Goal: Task Accomplishment & Management: Use online tool/utility

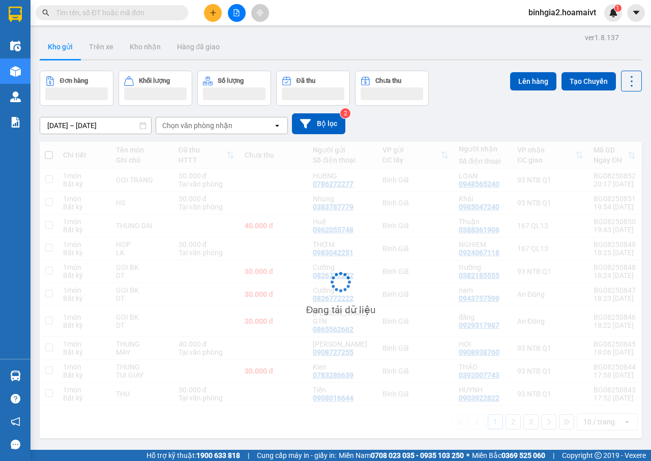
click at [557, 15] on span "binhgia2.hoamaivt" at bounding box center [562, 12] width 84 height 13
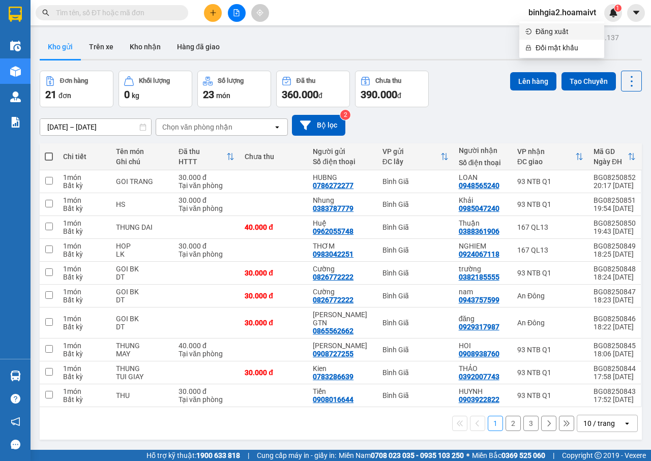
click at [550, 32] on span "Đăng xuất" at bounding box center [567, 31] width 63 height 11
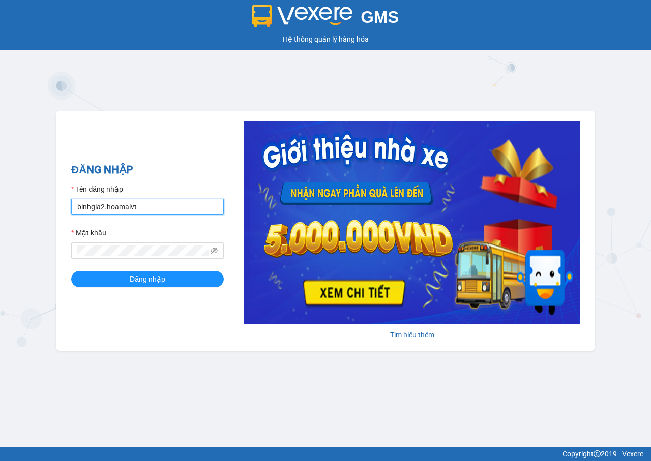
click at [143, 204] on input "binhgia2.hoamaivt" at bounding box center [147, 207] width 153 height 16
type input "binhgia1.hoamaivt"
click at [527, 93] on div "GMS Hệ thống quản lý hàng hóa ĐĂNG NHẬP Tên đăng nhập binhgia1.hoamaivt Mật khẩ…" at bounding box center [325, 223] width 651 height 447
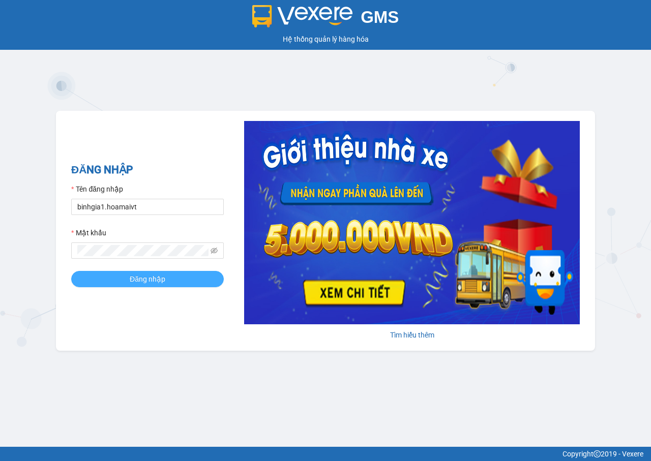
click at [184, 284] on button "Đăng nhập" at bounding box center [147, 279] width 153 height 16
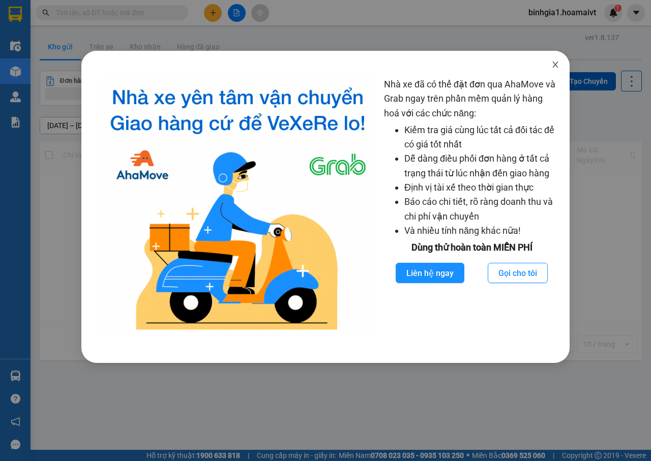
click at [552, 62] on icon "close" at bounding box center [555, 65] width 8 height 8
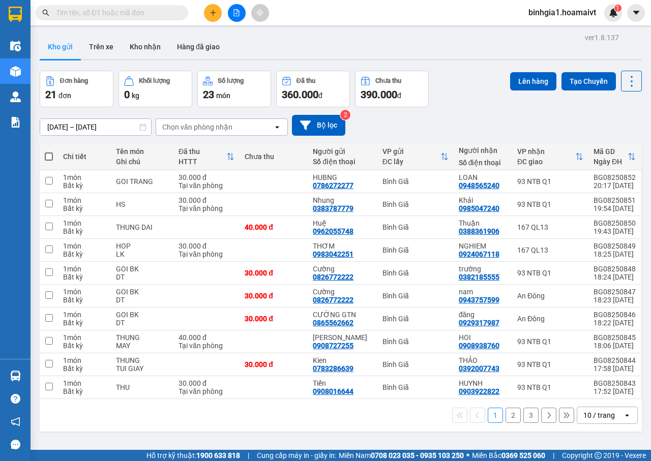
click at [586, 416] on div "10 / trang" at bounding box center [599, 416] width 32 height 10
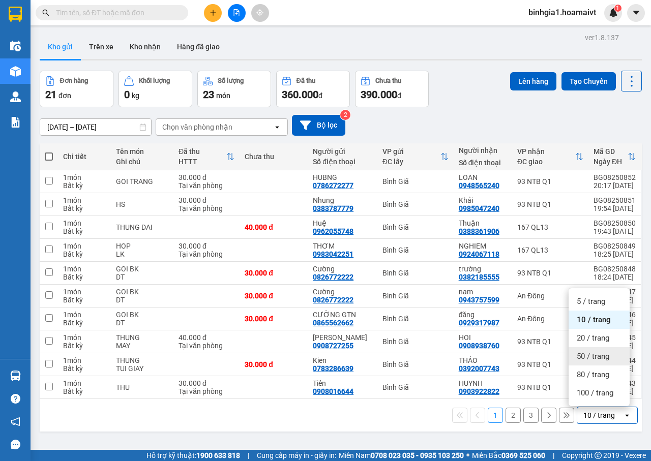
click at [591, 350] on div "50 / trang" at bounding box center [599, 356] width 61 height 18
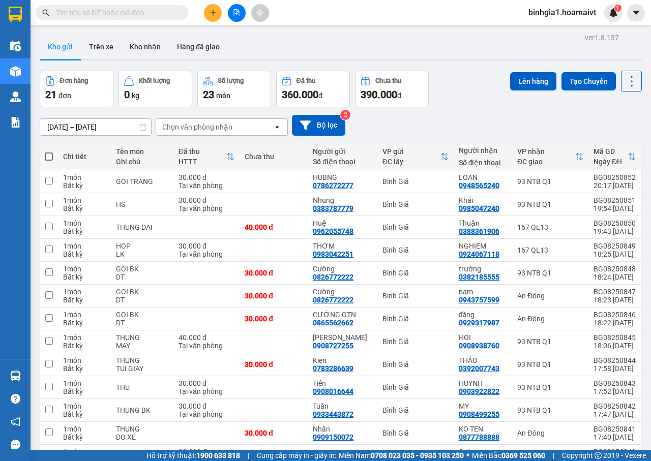
click at [216, 11] on icon "plus" at bounding box center [213, 12] width 7 height 7
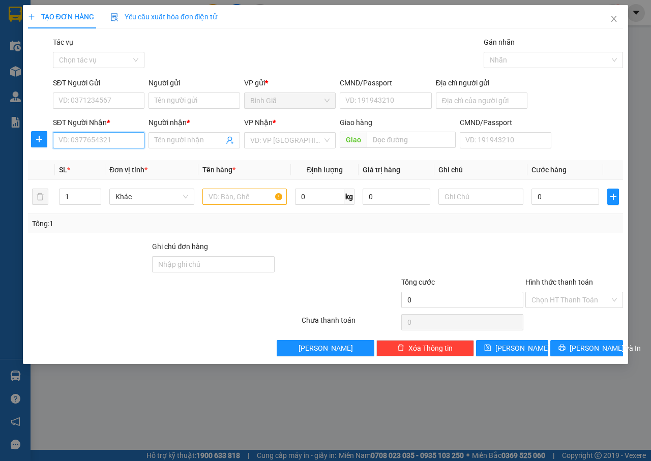
click at [99, 141] on input "SĐT Người Nhận *" at bounding box center [99, 140] width 92 height 16
click at [124, 164] on div "0816803070 - BUU" at bounding box center [98, 160] width 79 height 11
type input "0816803070"
type input "BUU"
type input "0816803070"
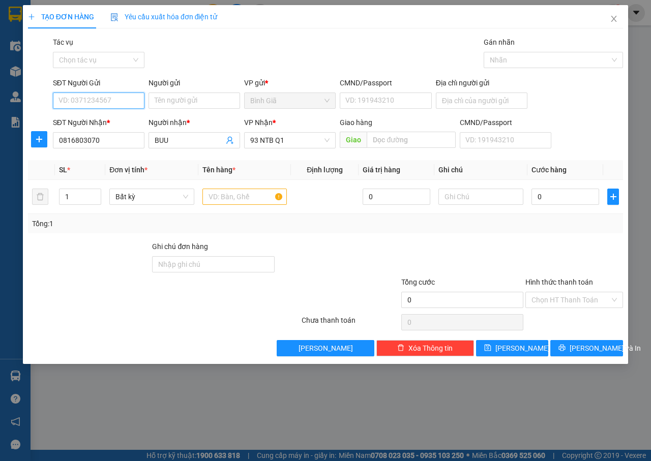
click at [109, 97] on input "SĐT Người Gửi" at bounding box center [99, 101] width 92 height 16
click at [131, 122] on div "0963187898 - ANH" at bounding box center [98, 120] width 79 height 11
type input "0963187898"
type input "ANH"
click at [214, 195] on input "text" at bounding box center [244, 197] width 85 height 16
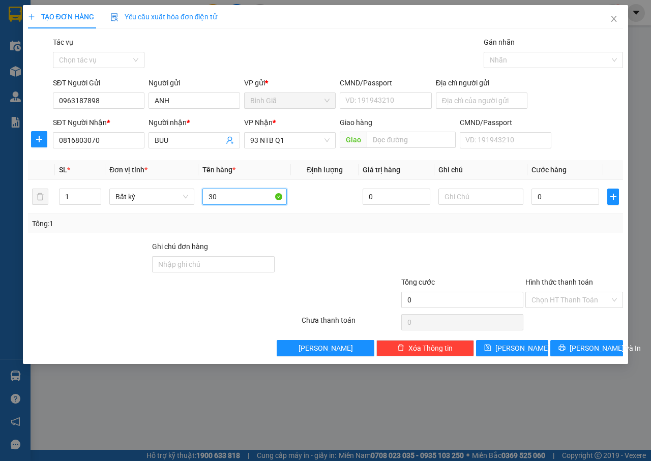
type input "3"
type input "thung kho"
click at [570, 206] on div "0" at bounding box center [566, 197] width 68 height 20
click at [572, 203] on input "0" at bounding box center [566, 197] width 68 height 16
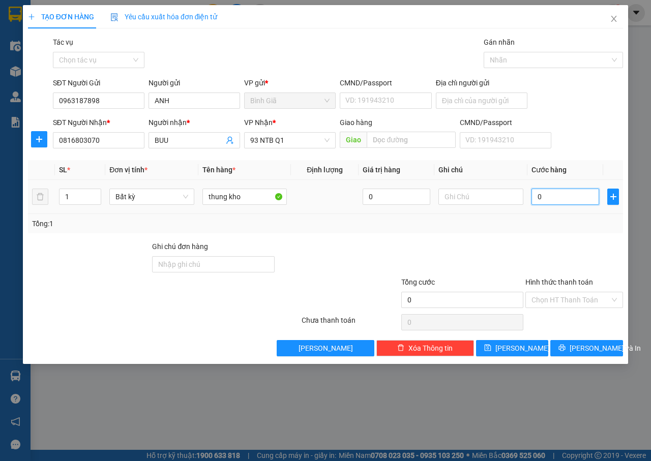
click at [572, 203] on input "0" at bounding box center [566, 197] width 68 height 16
type input "3"
type input "30"
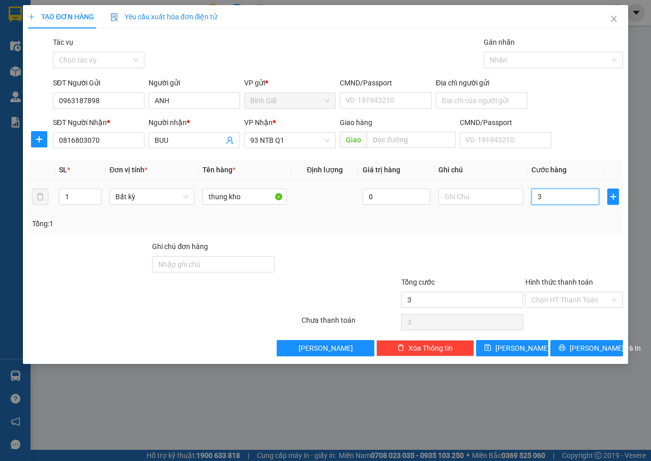
type input "30"
type input "30.000"
click at [558, 303] on input "Hình thức thanh toán" at bounding box center [571, 300] width 78 height 15
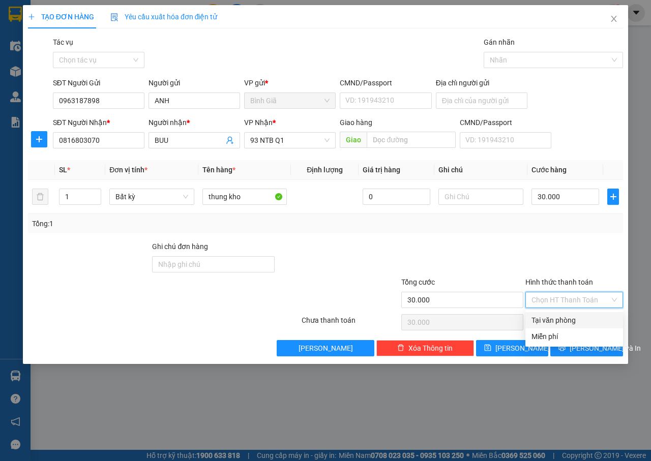
click at [574, 314] on div "Tại văn phòng" at bounding box center [574, 320] width 98 height 16
type input "0"
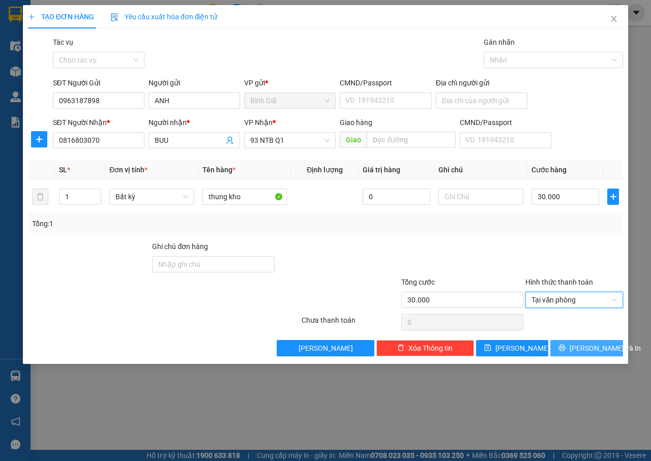
click at [594, 349] on span "Lưu và In" at bounding box center [605, 348] width 71 height 11
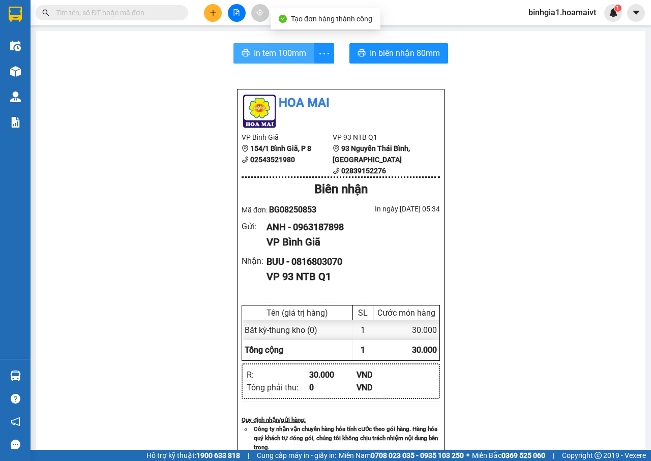
click at [285, 62] on button "In tem 100mm" at bounding box center [273, 53] width 81 height 20
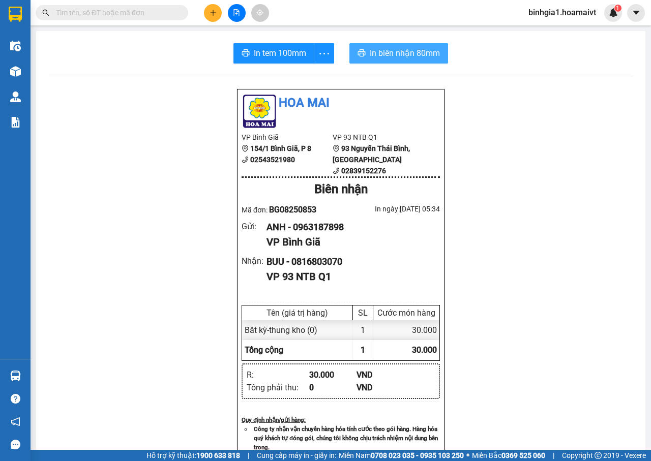
click at [385, 50] on span "In biên nhận 80mm" at bounding box center [405, 53] width 70 height 13
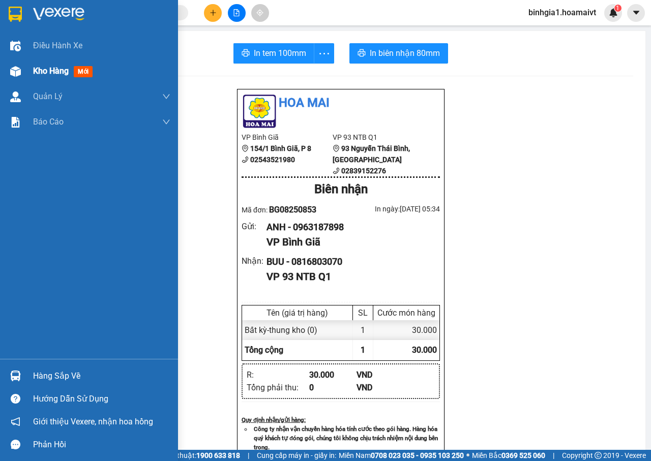
click at [52, 71] on span "Kho hàng" at bounding box center [51, 71] width 36 height 10
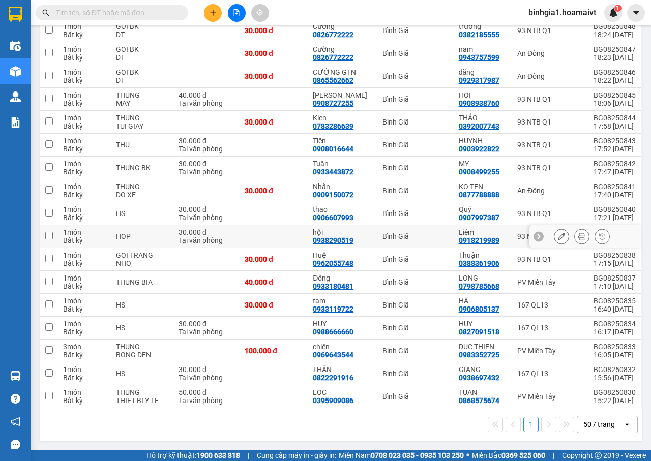
scroll to position [62, 0]
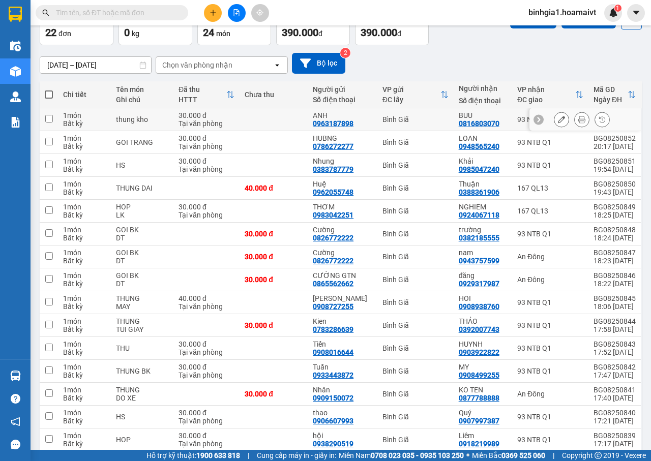
click at [226, 121] on div "Tại văn phòng" at bounding box center [207, 124] width 56 height 8
checkbox input "true"
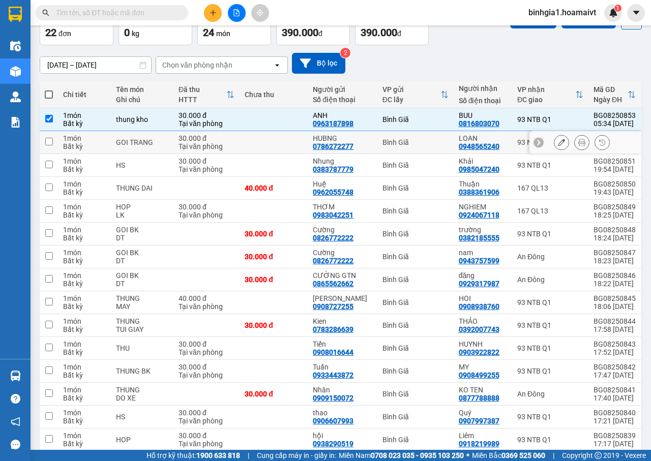
click at [238, 140] on td "30.000 đ Tại văn phòng" at bounding box center [206, 142] width 66 height 23
checkbox input "true"
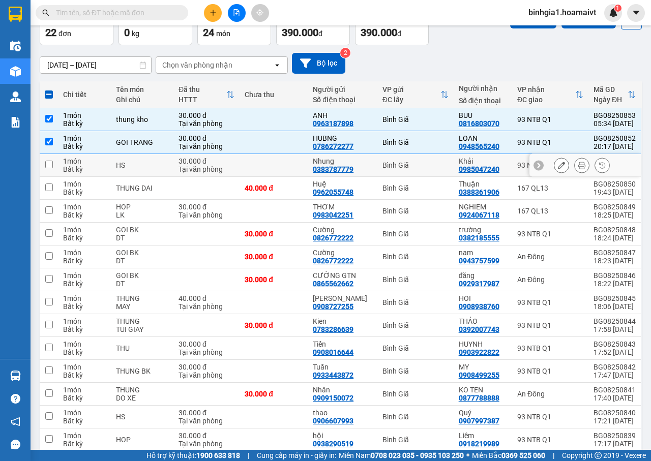
click at [258, 167] on td at bounding box center [274, 165] width 68 height 23
checkbox input "true"
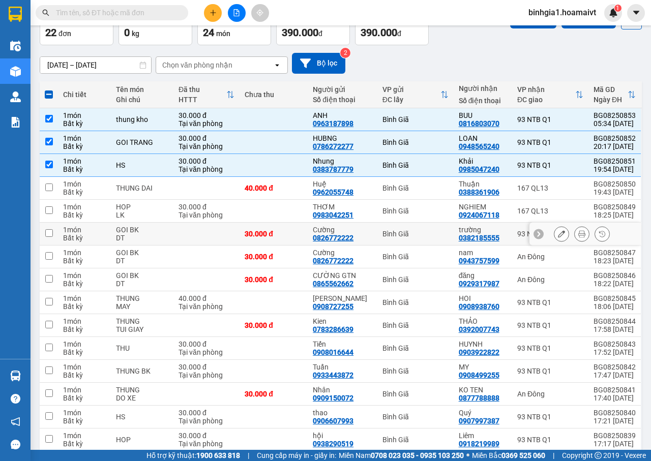
click at [210, 232] on td at bounding box center [206, 234] width 66 height 23
checkbox input "true"
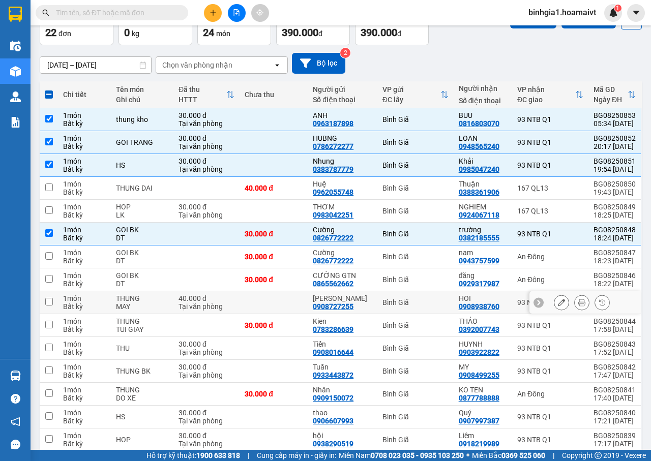
click at [274, 306] on td at bounding box center [274, 302] width 68 height 23
checkbox input "true"
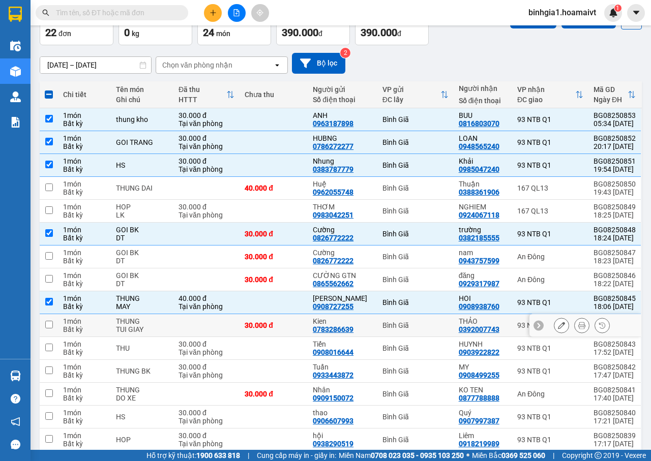
click at [198, 326] on td at bounding box center [206, 325] width 66 height 23
checkbox input "true"
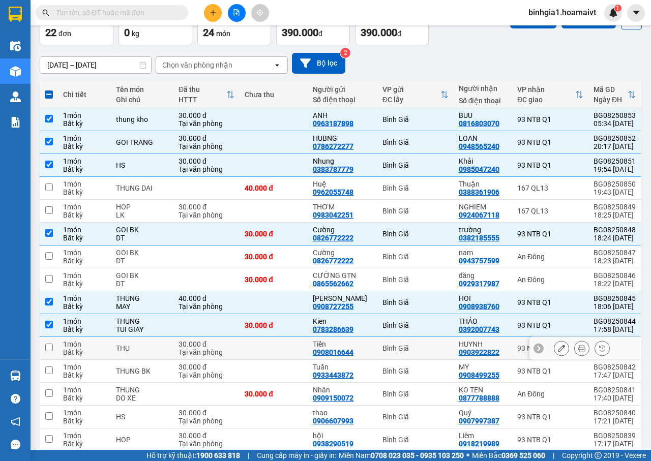
click at [262, 348] on td at bounding box center [274, 348] width 68 height 23
checkbox input "true"
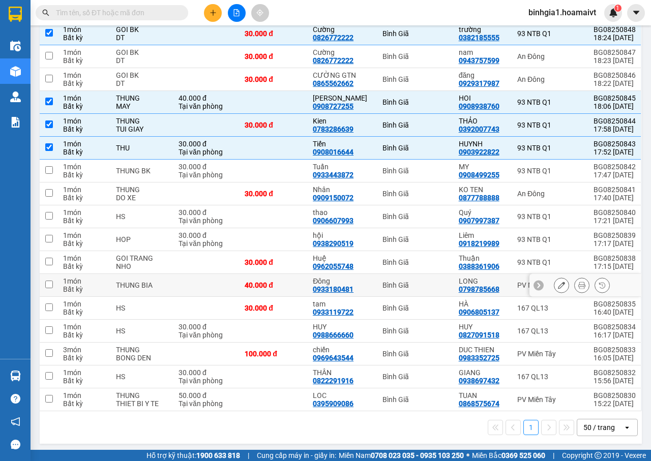
scroll to position [266, 0]
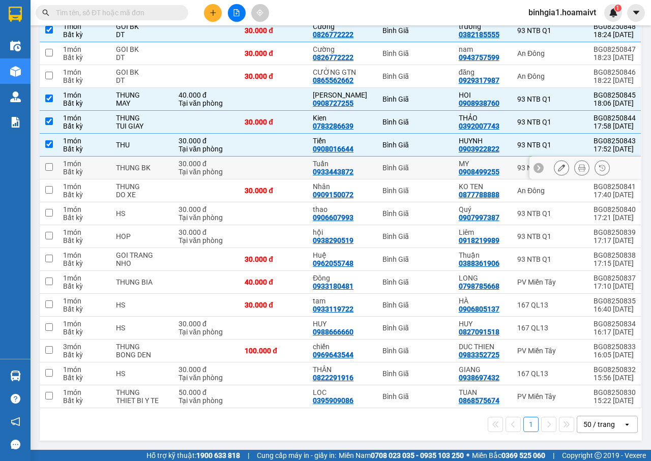
click at [273, 170] on td at bounding box center [274, 168] width 68 height 23
checkbox input "true"
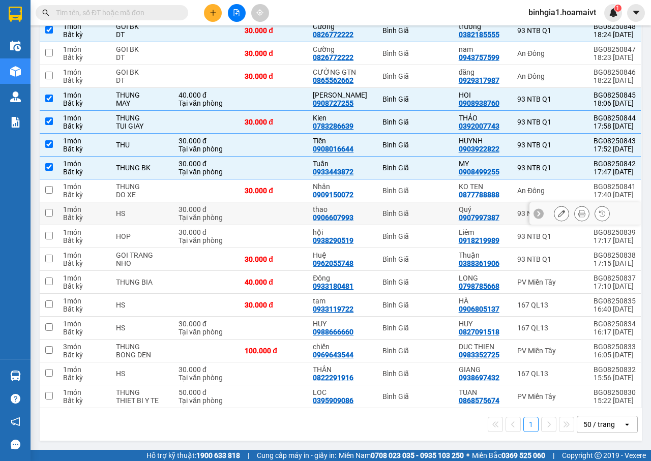
click at [265, 215] on td at bounding box center [274, 213] width 68 height 23
checkbox input "true"
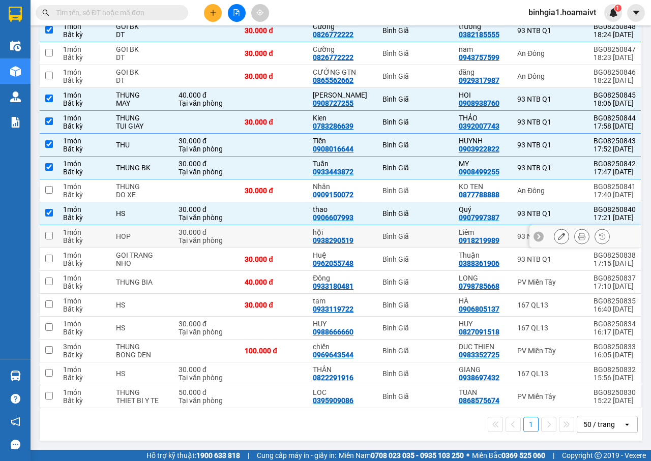
click at [290, 239] on td at bounding box center [274, 236] width 68 height 23
checkbox input "true"
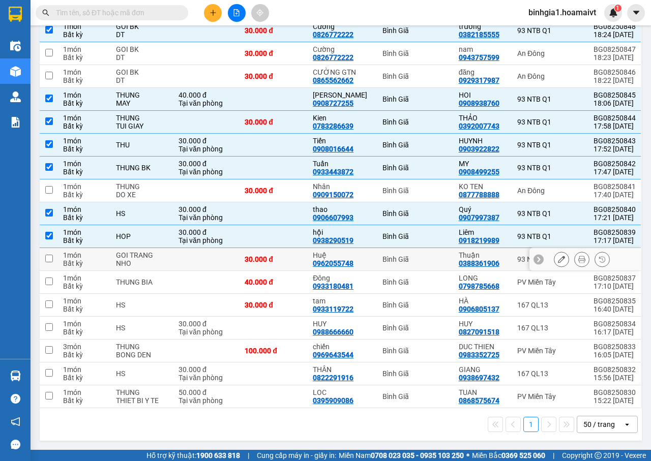
click at [218, 261] on td at bounding box center [206, 259] width 66 height 23
checkbox input "true"
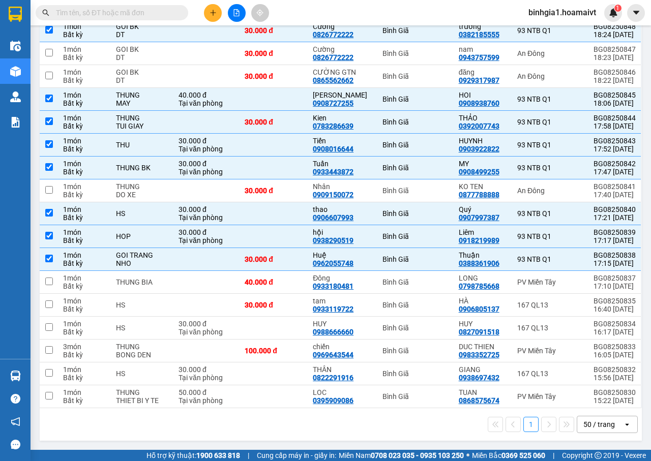
scroll to position [11, 0]
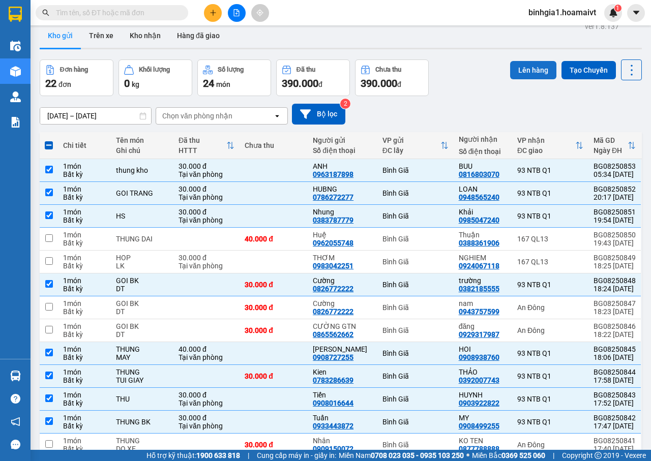
click at [532, 69] on button "Lên hàng" at bounding box center [533, 70] width 46 height 18
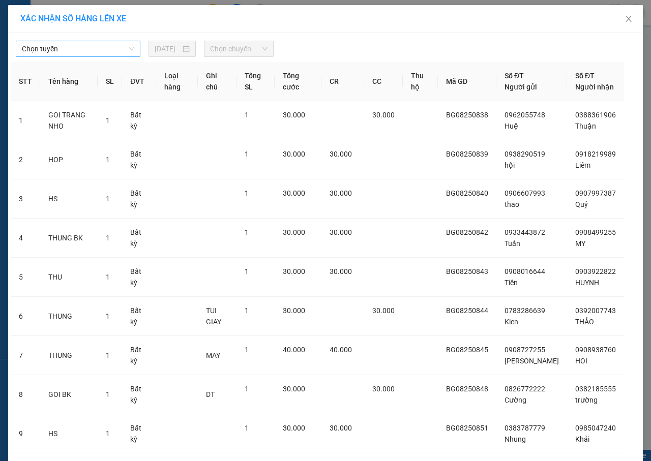
click at [91, 44] on span "Chọn tuyến" at bounding box center [78, 48] width 112 height 15
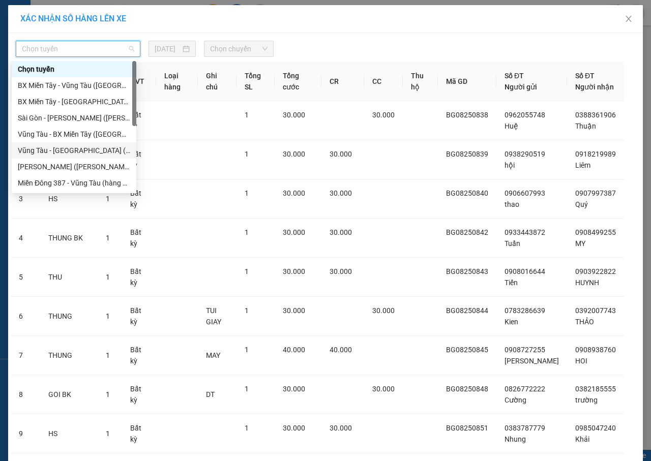
click at [73, 151] on div "Vũng Tàu - Sài Gòn (Hàng Hoá)" at bounding box center [74, 150] width 112 height 11
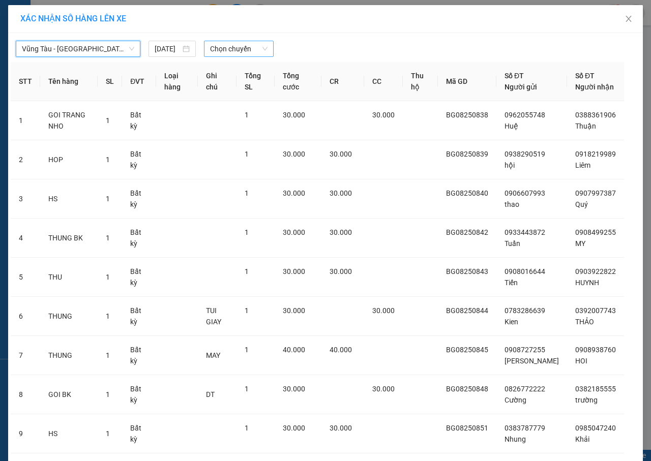
click at [220, 48] on span "Chọn chuyến" at bounding box center [238, 48] width 57 height 15
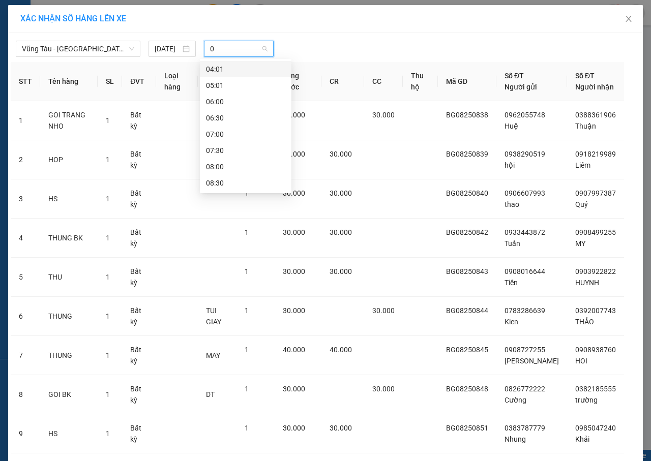
type input "06"
click at [223, 66] on div "06:00" at bounding box center [245, 69] width 79 height 11
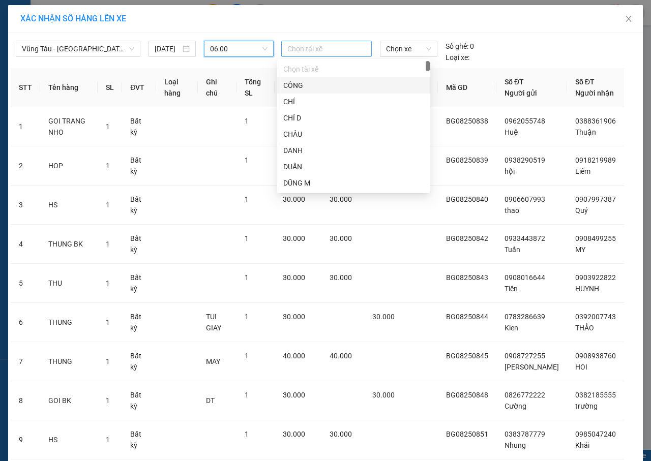
click at [333, 52] on div at bounding box center [326, 49] width 85 height 12
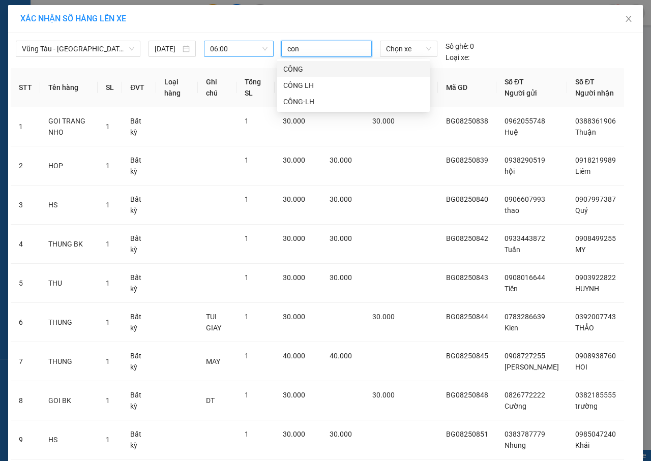
type input "cong"
click at [305, 68] on div "CÔNG" at bounding box center [353, 69] width 140 height 11
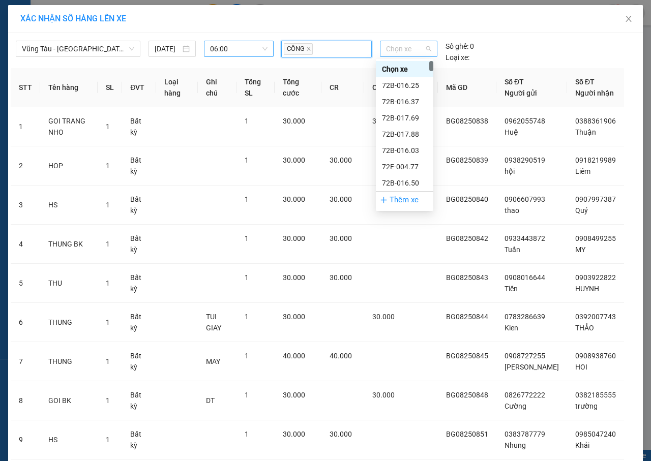
click at [419, 48] on span "Chọn xe" at bounding box center [408, 48] width 45 height 15
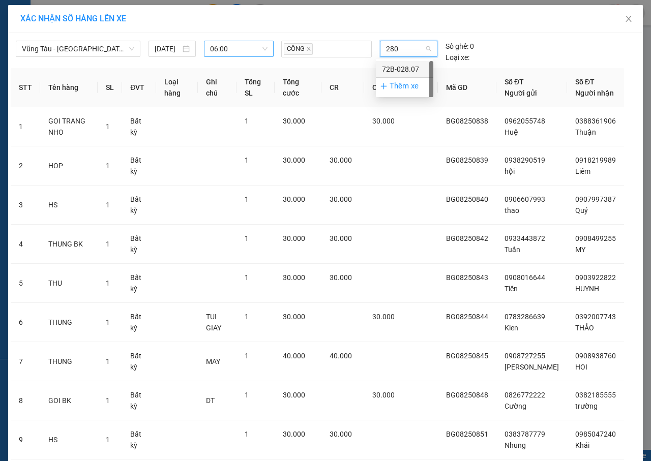
type input "2807"
click at [413, 69] on div "72B-028.07" at bounding box center [404, 69] width 45 height 11
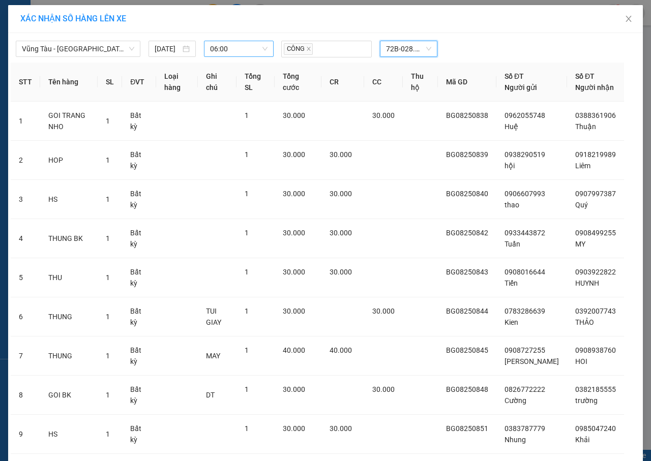
click at [479, 28] on div "XÁC NHẬN SỐ HÀNG LÊN XE" at bounding box center [325, 19] width 635 height 28
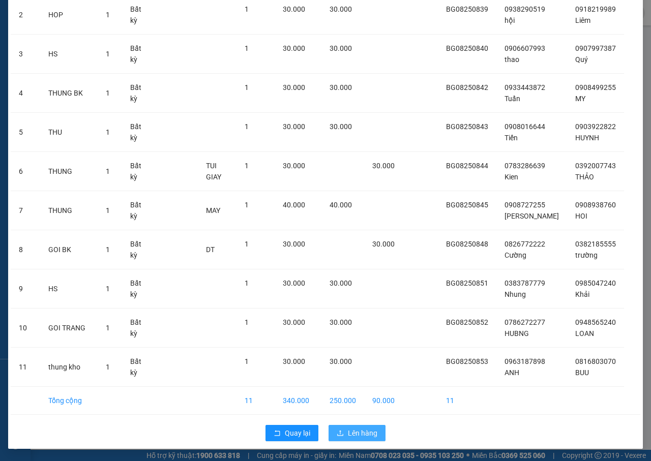
click at [363, 431] on span "Lên hàng" at bounding box center [363, 433] width 30 height 11
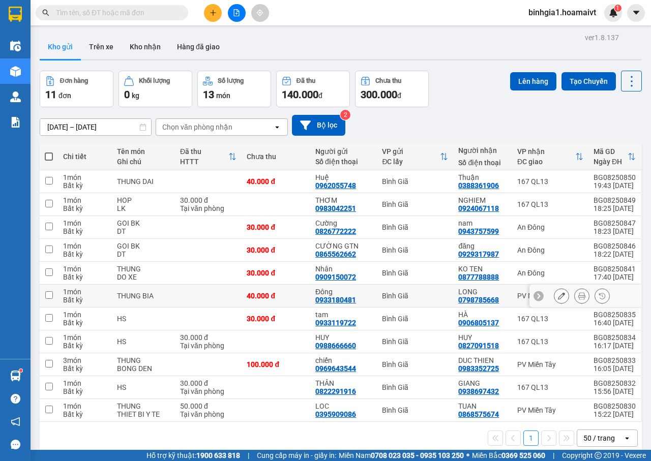
click at [310, 292] on td "Đông 0933180481" at bounding box center [343, 296] width 67 height 23
checkbox input "true"
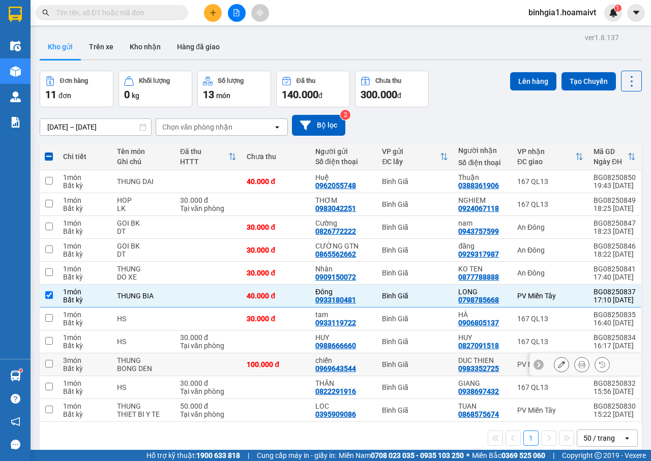
click at [334, 360] on div "chiến" at bounding box center [343, 361] width 56 height 8
checkbox input "true"
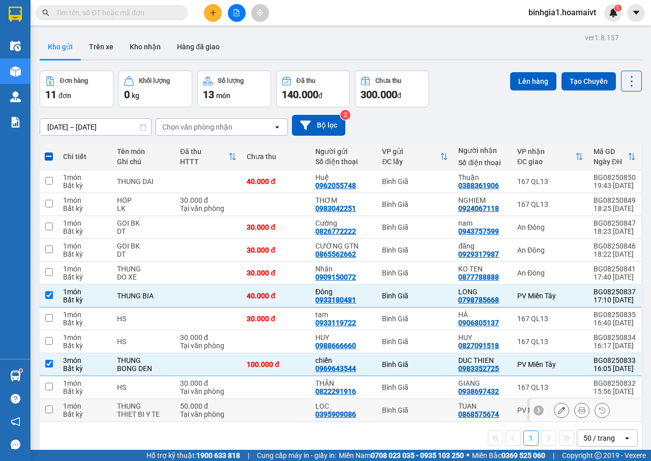
click at [277, 413] on td at bounding box center [276, 410] width 69 height 23
checkbox input "true"
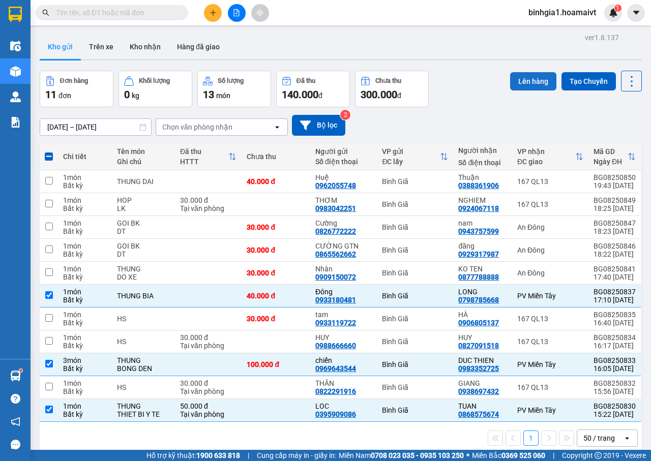
click at [514, 86] on button "Lên hàng" at bounding box center [533, 81] width 46 height 18
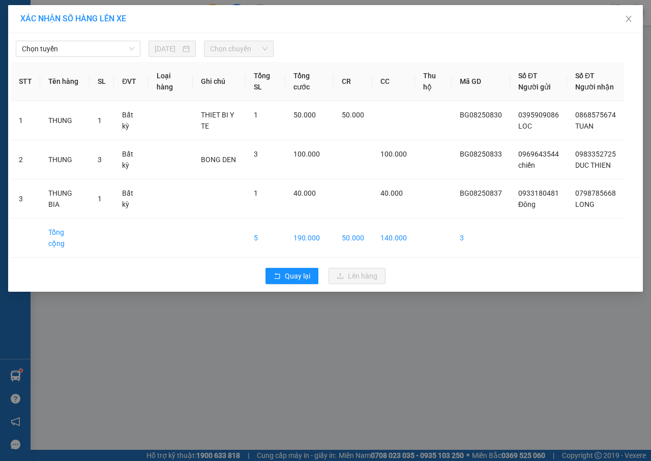
drag, startPoint x: 74, startPoint y: 43, endPoint x: 78, endPoint y: 57, distance: 14.5
click at [75, 44] on span "Chọn tuyến" at bounding box center [78, 48] width 112 height 15
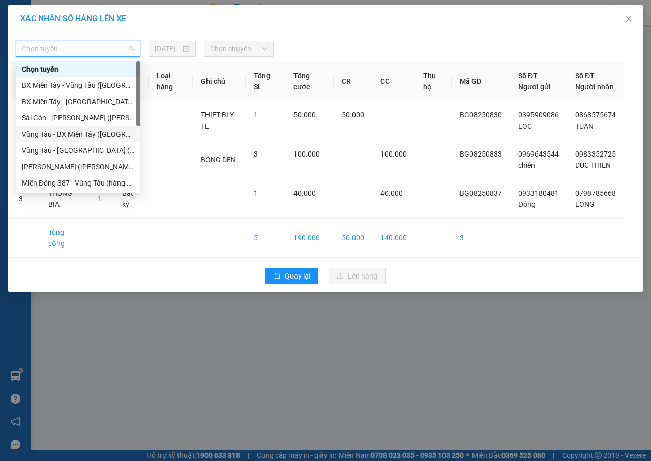
click at [84, 135] on div "Vũng Tàu - BX Miền Tây (Hàng Hóa)" at bounding box center [78, 134] width 112 height 11
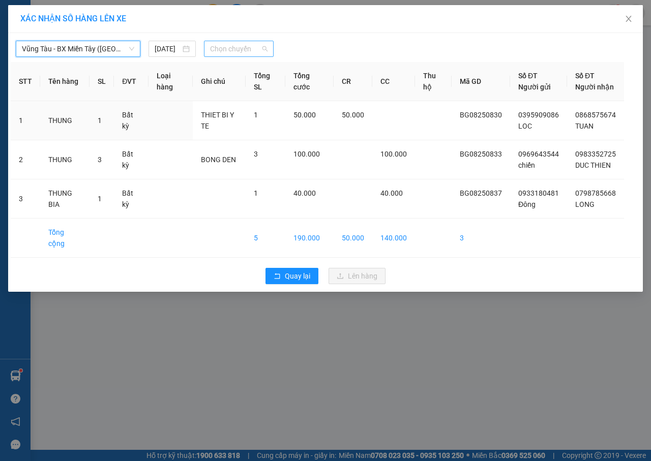
click at [232, 49] on span "Chọn chuyến" at bounding box center [238, 48] width 57 height 15
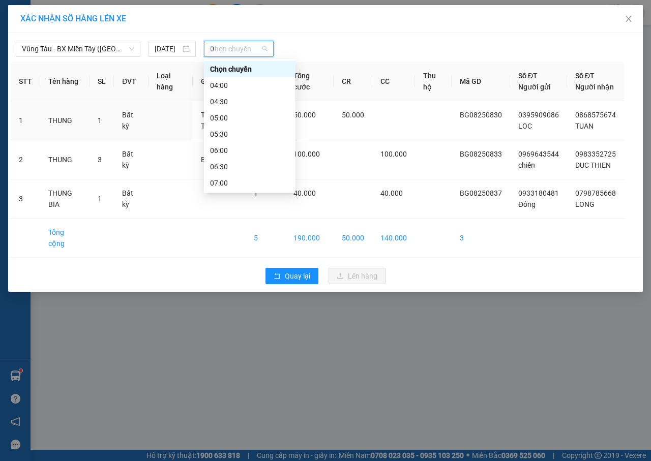
type input "06"
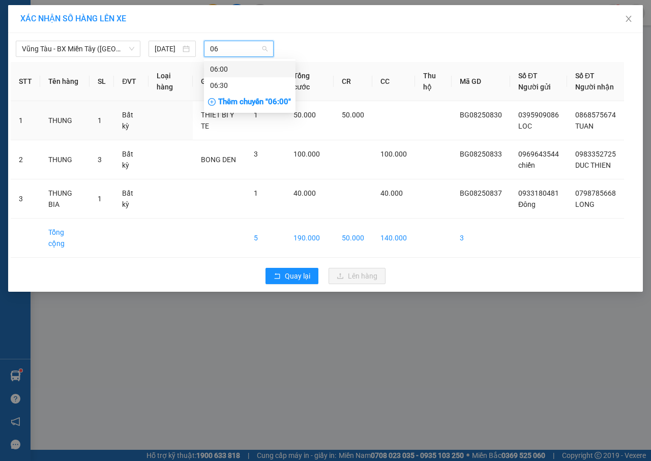
click at [247, 67] on div "06:00" at bounding box center [249, 69] width 79 height 11
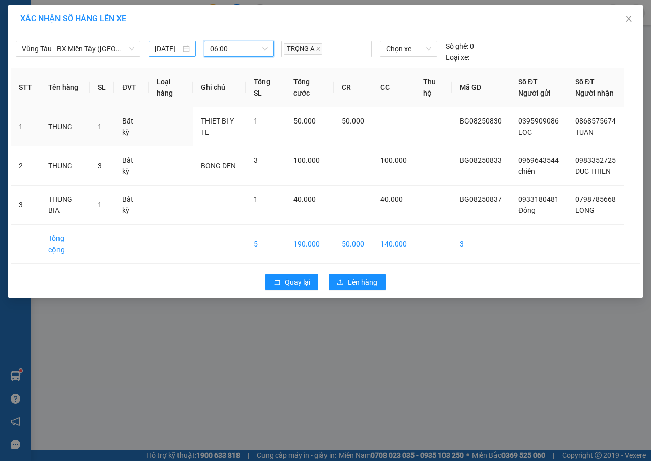
click at [177, 48] on input "11/08/2025" at bounding box center [168, 48] width 26 height 11
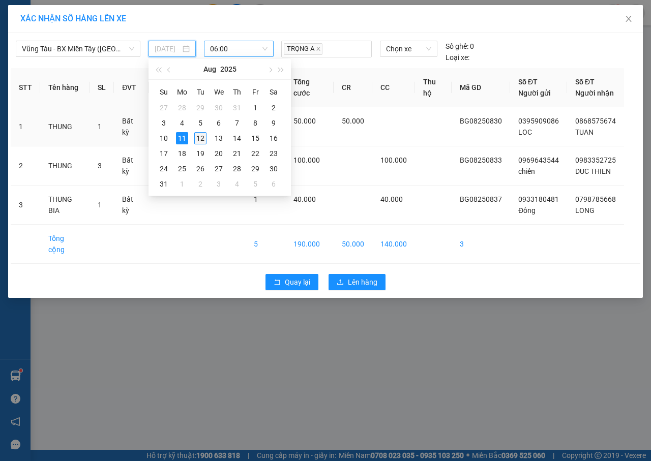
drag, startPoint x: 198, startPoint y: 139, endPoint x: 295, endPoint y: 78, distance: 114.5
click at [198, 138] on div "12" at bounding box center [200, 138] width 12 height 12
type input "12/08/2025"
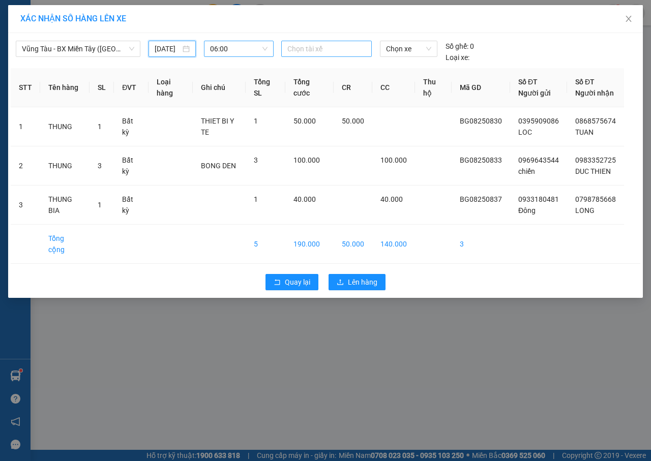
click at [332, 49] on div at bounding box center [326, 49] width 85 height 12
type input "phu d"
click at [306, 69] on div "PHÚ D" at bounding box center [357, 69] width 140 height 11
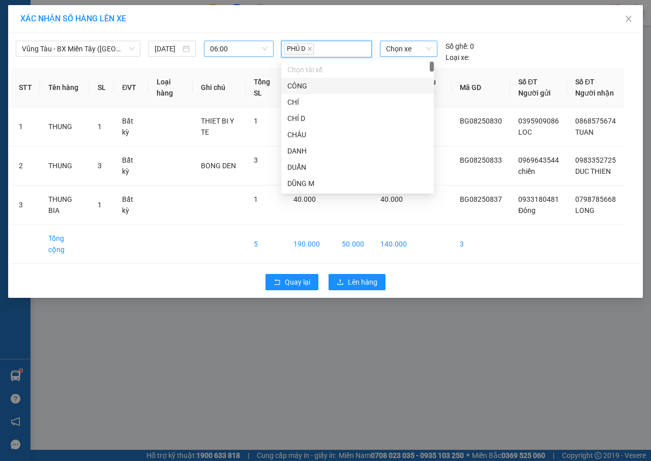
click at [419, 49] on span "Chọn xe" at bounding box center [408, 48] width 45 height 15
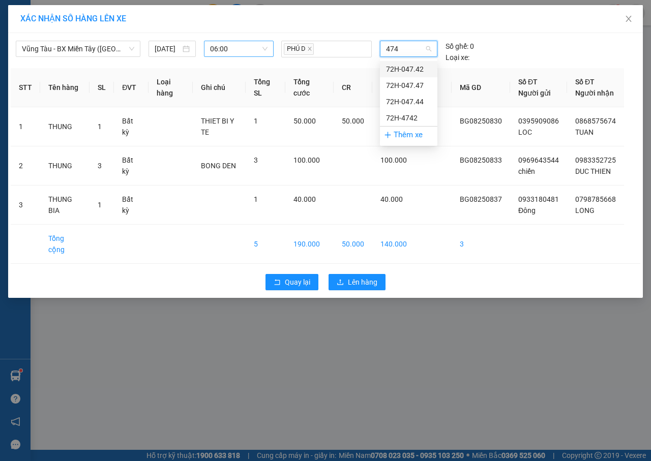
type input "4747"
click at [423, 70] on div "72H-047.47" at bounding box center [408, 69] width 45 height 11
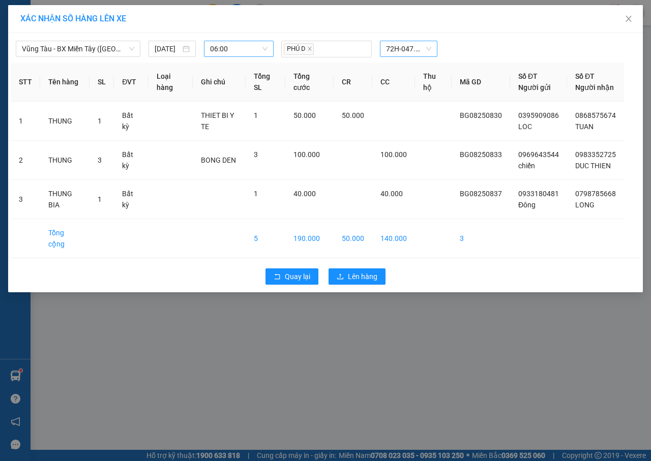
click at [427, 19] on div "XÁC NHẬN SỐ HÀNG LÊN XE" at bounding box center [325, 18] width 610 height 11
click at [357, 274] on span "Lên hàng" at bounding box center [363, 276] width 30 height 11
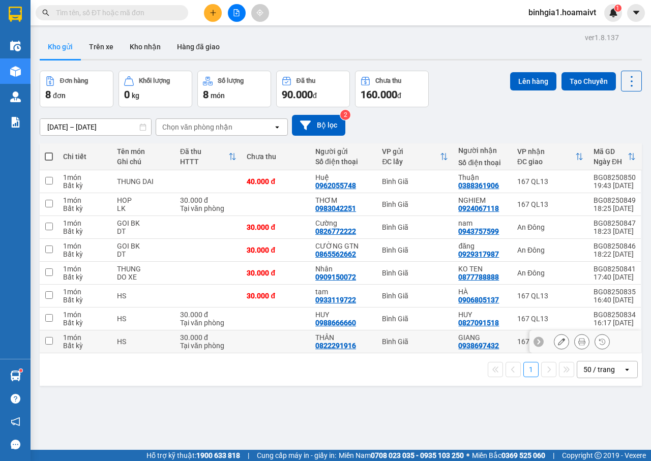
drag, startPoint x: 384, startPoint y: 337, endPoint x: 382, endPoint y: 325, distance: 12.3
click at [384, 336] on td "Bình Giã" at bounding box center [415, 342] width 76 height 23
checkbox input "true"
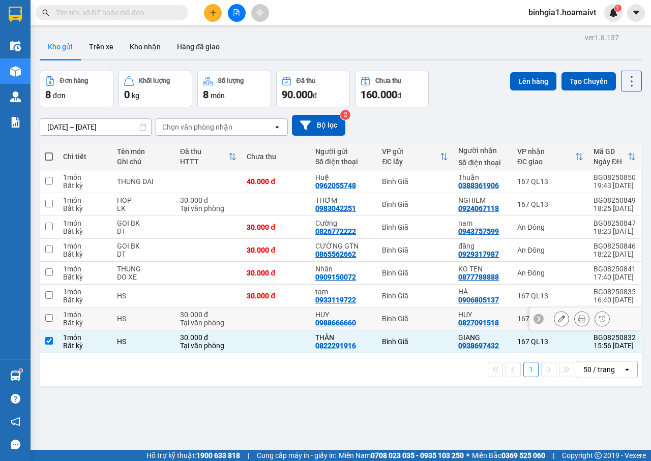
click at [383, 320] on div "Bình Giã" at bounding box center [415, 319] width 66 height 8
checkbox input "true"
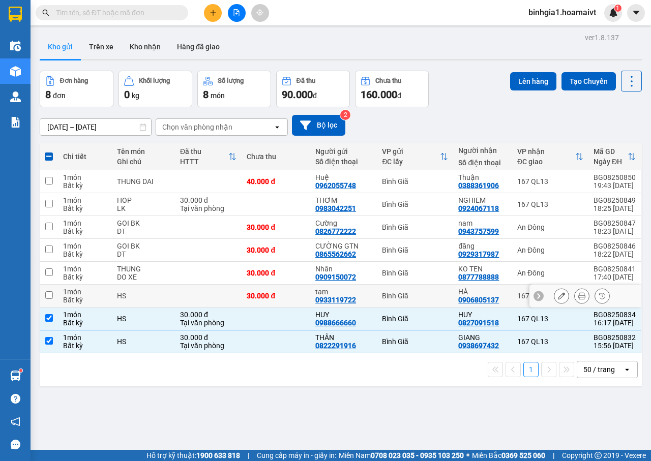
click at [420, 296] on div "Bình Giã" at bounding box center [415, 296] width 66 height 8
checkbox input "true"
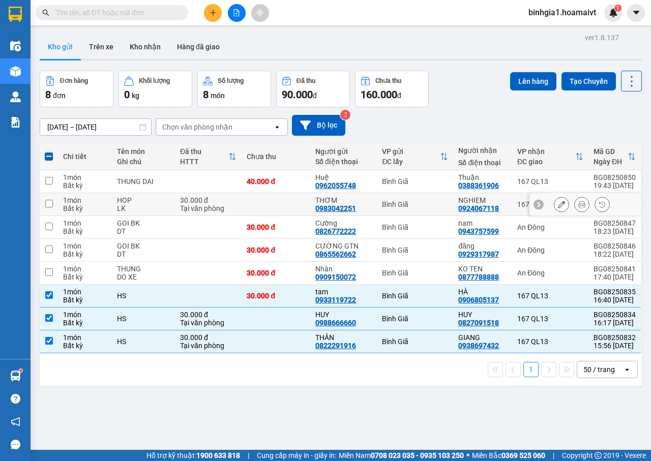
click at [453, 203] on td "NGHIEM 0924067118" at bounding box center [482, 204] width 59 height 23
checkbox input "true"
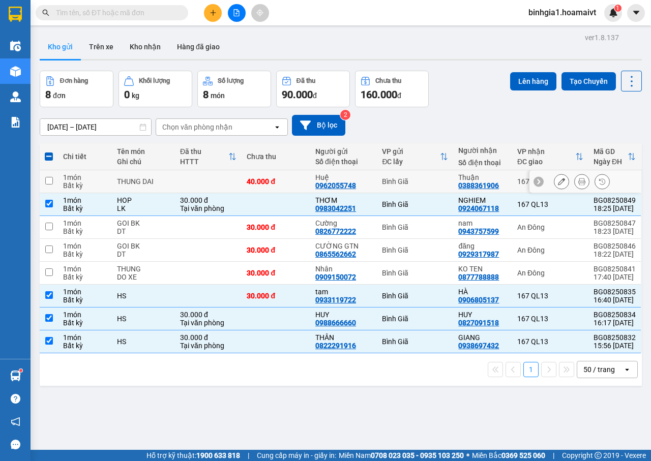
click at [420, 179] on div "Bình Giã" at bounding box center [415, 182] width 66 height 8
checkbox input "true"
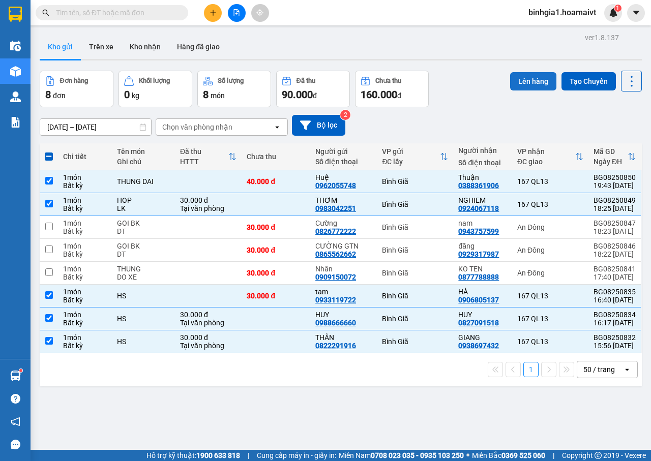
click at [518, 82] on button "Lên hàng" at bounding box center [533, 81] width 46 height 18
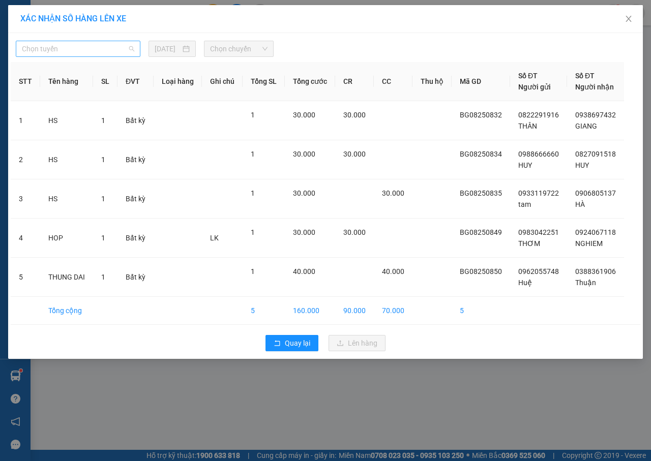
click at [70, 48] on span "Chọn tuyến" at bounding box center [78, 48] width 112 height 15
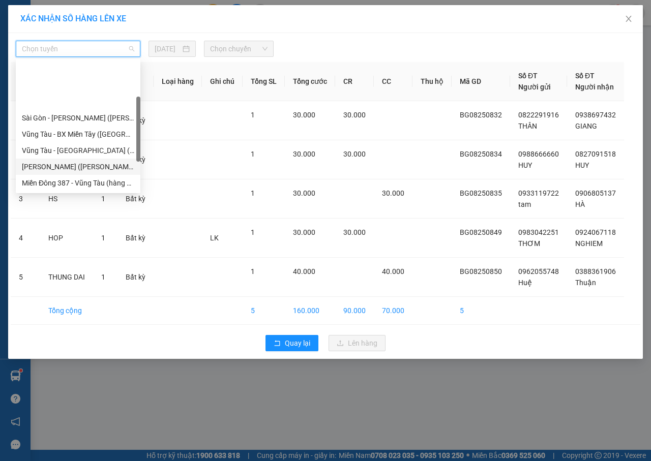
scroll to position [51, 0]
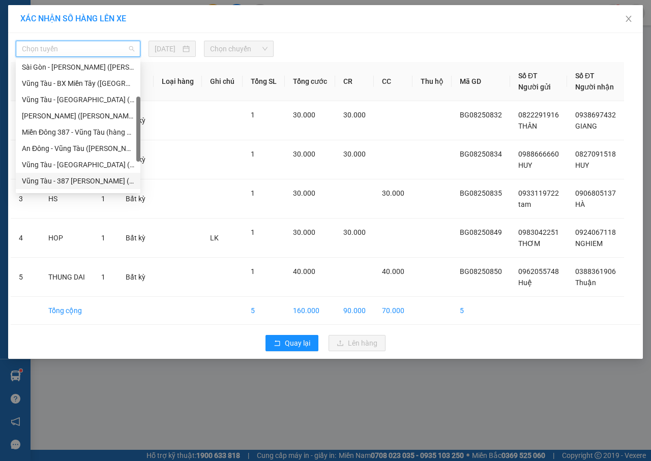
click at [84, 179] on div "Vũng Tàu - 387 Đinh Bộ Lĩnh (Hàng Hoá)" at bounding box center [78, 181] width 112 height 11
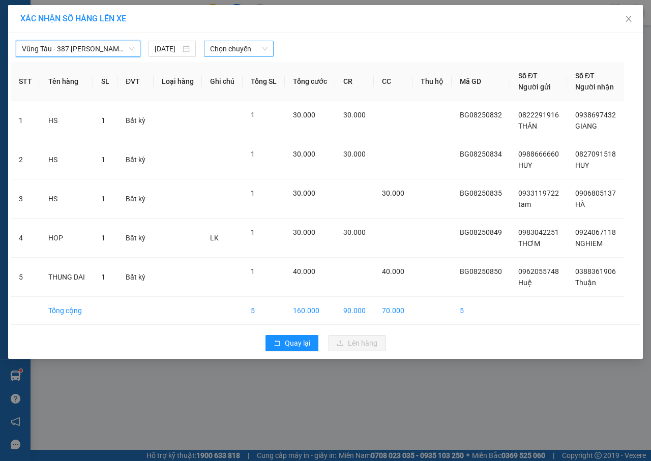
click at [255, 49] on span "Chọn chuyến" at bounding box center [238, 48] width 57 height 15
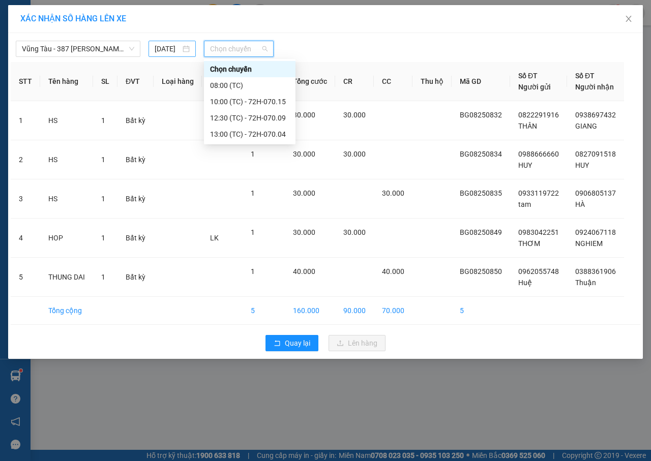
click at [179, 50] on input "11/08/2025" at bounding box center [168, 48] width 26 height 11
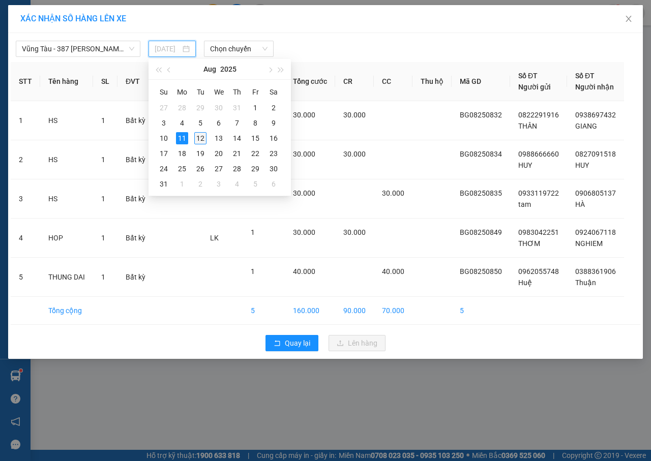
click at [199, 140] on div "12" at bounding box center [200, 138] width 12 height 12
type input "12/08/2025"
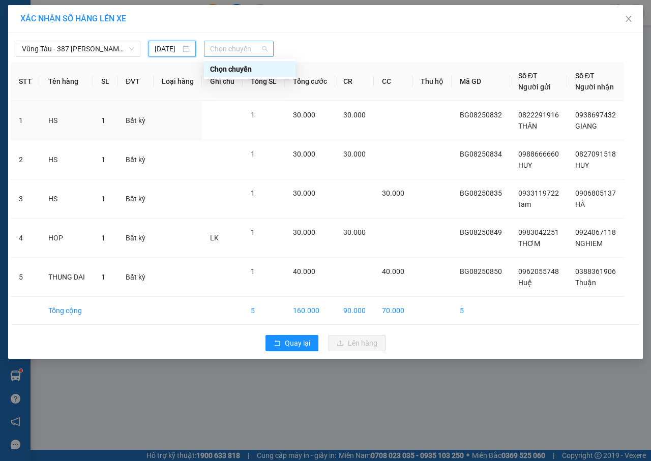
click at [250, 45] on span "Chọn chuyến" at bounding box center [238, 48] width 57 height 15
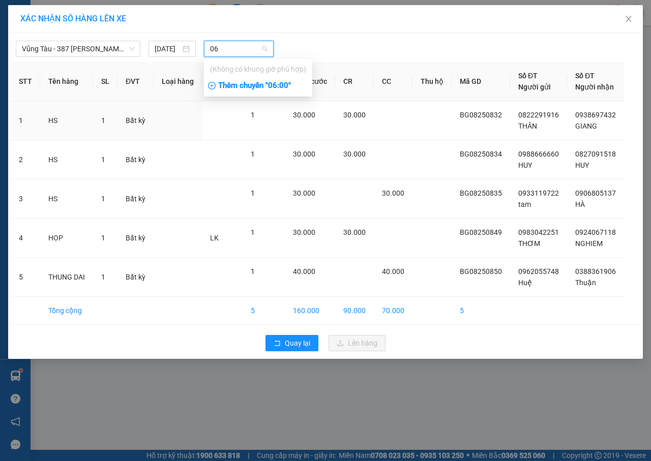
type input "06"
click at [278, 85] on div "Thêm chuyến " 06:00 "" at bounding box center [258, 85] width 108 height 17
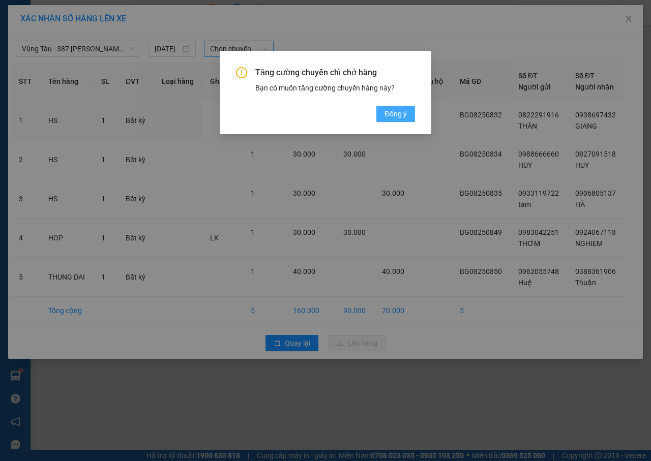
click at [379, 111] on button "Đồng ý" at bounding box center [395, 114] width 39 height 16
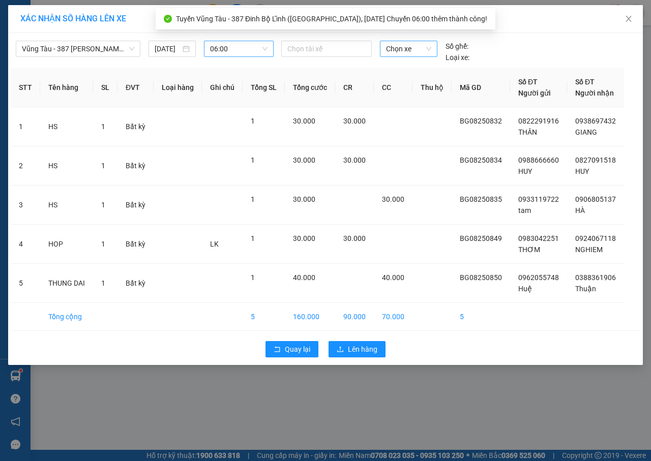
click at [396, 46] on span "Chọn xe" at bounding box center [408, 48] width 45 height 15
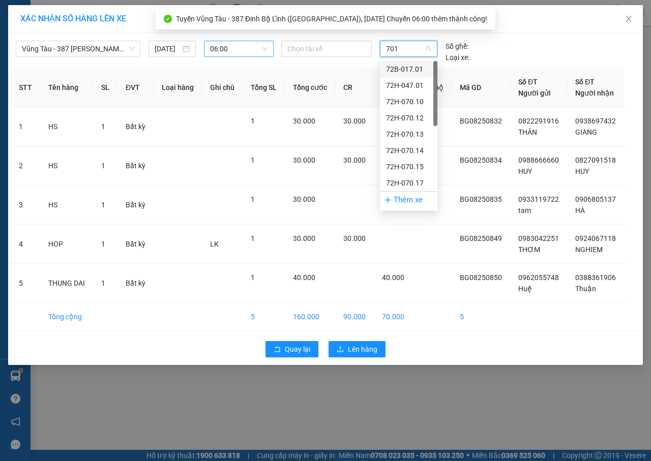
type input "7015"
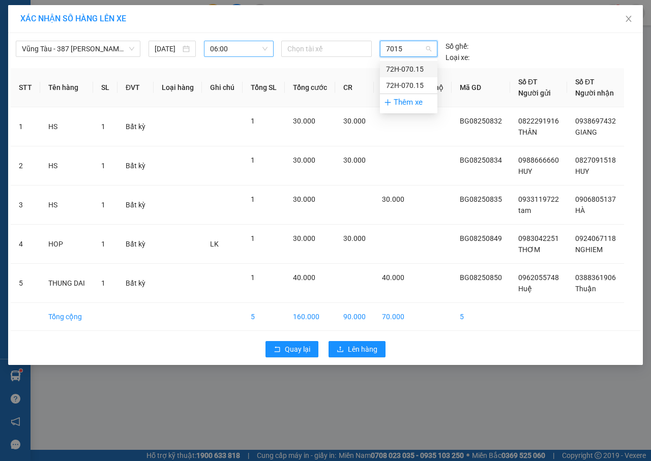
click at [415, 71] on div "72H-070.15" at bounding box center [408, 69] width 45 height 11
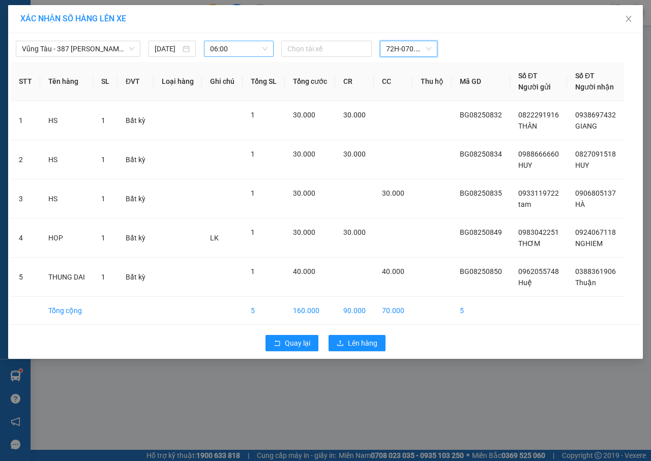
click at [467, 45] on div "Chọn tài xế 72H-070.15 72H-070.15" at bounding box center [409, 49] width 264 height 16
click at [367, 341] on span "Lên hàng" at bounding box center [363, 343] width 30 height 11
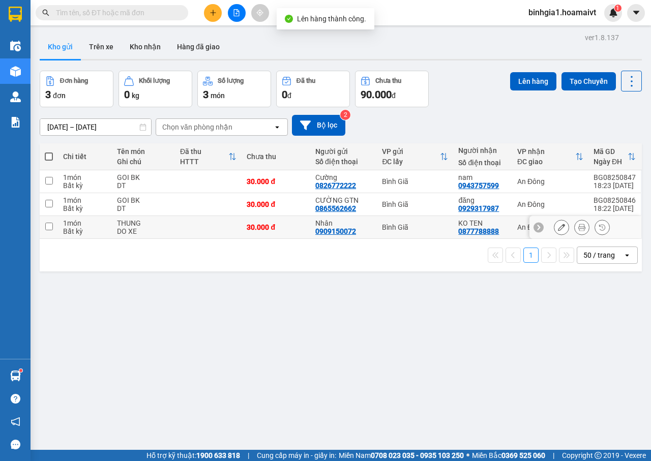
click at [354, 227] on div "Nhân 0909150072" at bounding box center [343, 227] width 56 height 16
checkbox input "true"
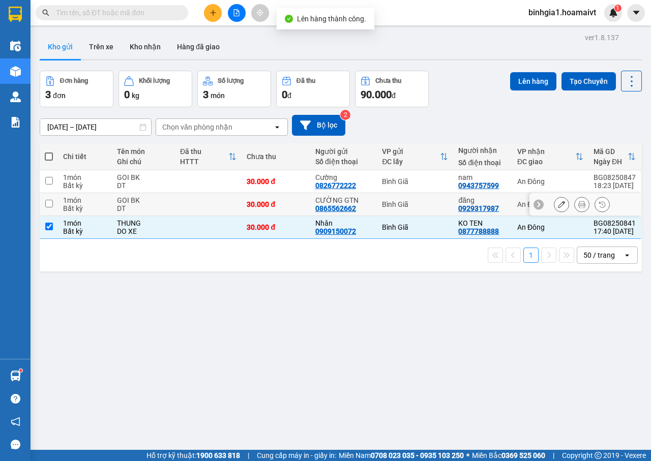
click at [362, 206] on div "CƯỜNG GTN 0865562662" at bounding box center [343, 204] width 56 height 16
checkbox input "true"
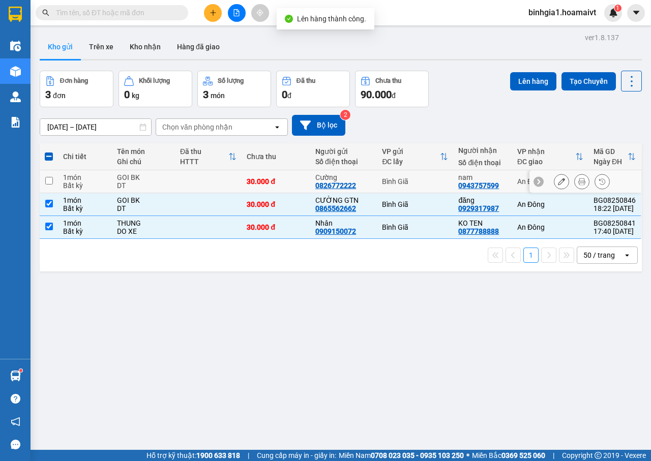
click at [382, 186] on div "Bình Giã" at bounding box center [415, 182] width 66 height 8
checkbox input "true"
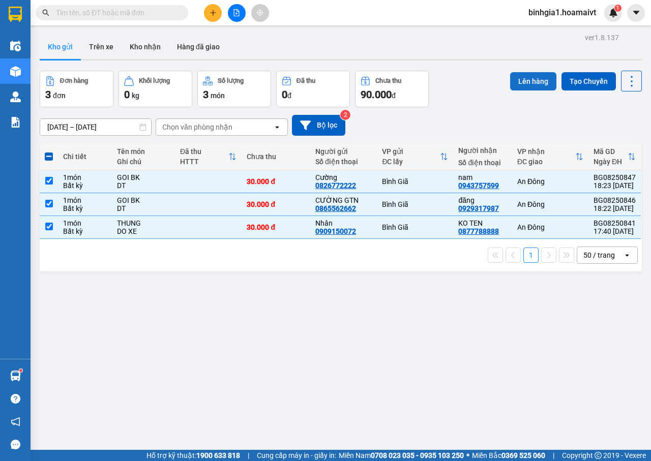
click at [521, 79] on button "Lên hàng" at bounding box center [533, 81] width 46 height 18
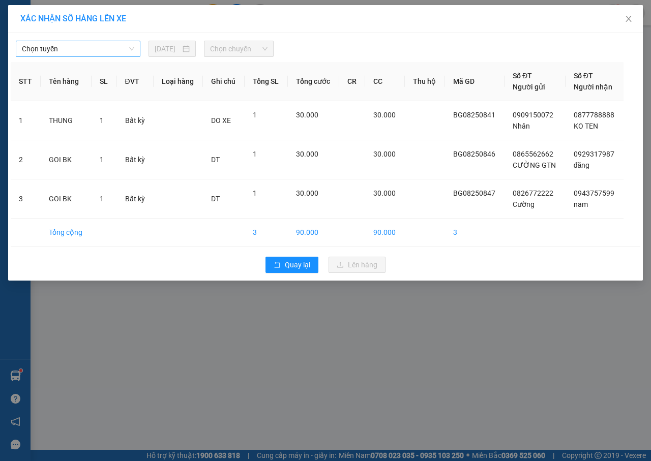
click at [106, 48] on span "Chọn tuyến" at bounding box center [78, 48] width 112 height 15
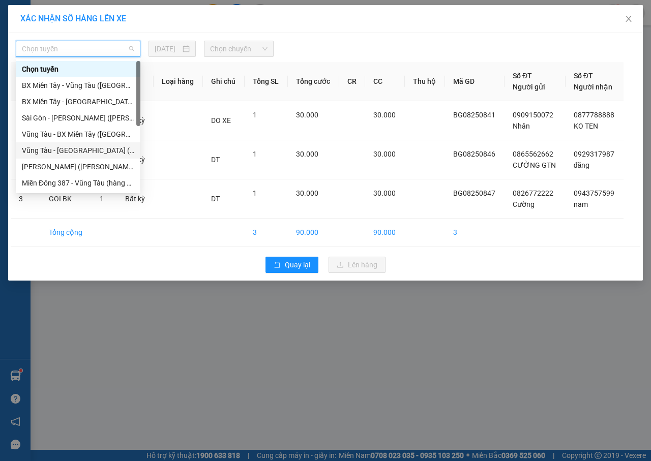
scroll to position [98, 0]
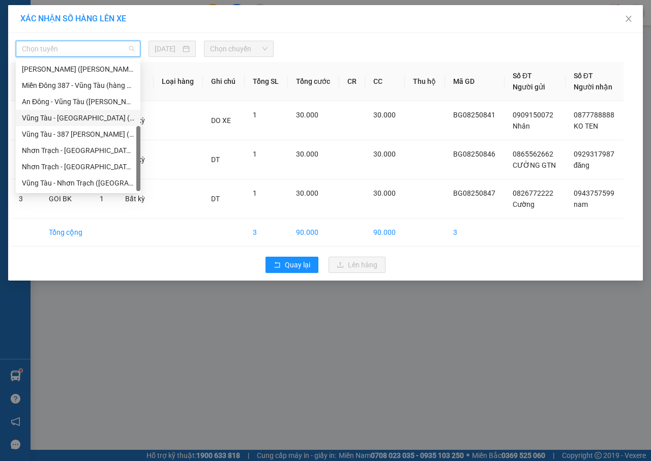
click at [67, 120] on div "Vũng Tàu - An Đông (Hàng Hoá)" at bounding box center [78, 117] width 112 height 11
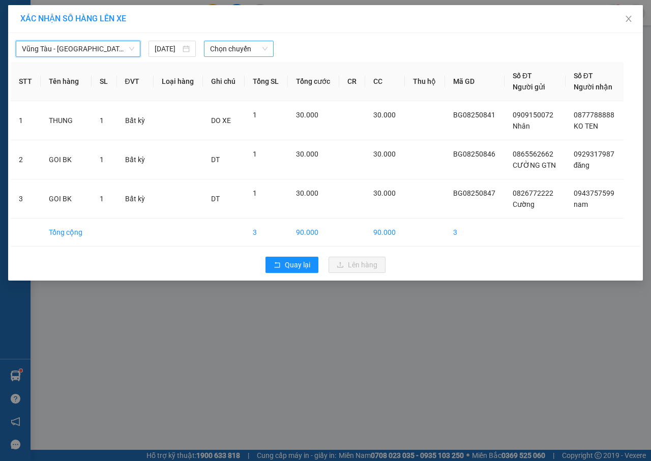
click at [229, 50] on span "Chọn chuyến" at bounding box center [238, 48] width 57 height 15
click at [172, 49] on input "11/08/2025" at bounding box center [168, 48] width 26 height 11
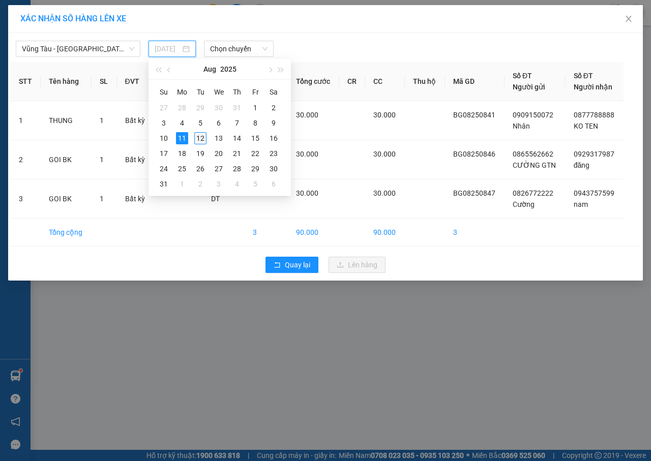
click at [196, 136] on div "12" at bounding box center [200, 138] width 12 height 12
type input "12/08/2025"
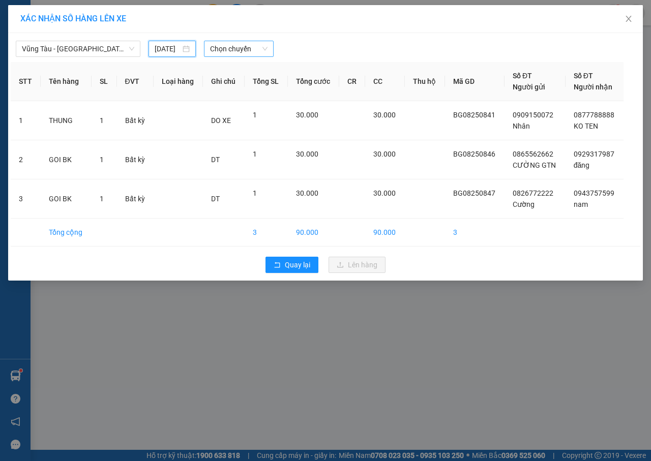
click at [264, 49] on span "Chọn chuyến" at bounding box center [238, 48] width 57 height 15
type input "d"
type input "D"
click at [239, 70] on div "Chọn chuyến" at bounding box center [249, 69] width 79 height 11
click at [243, 51] on span "Chọn chuyến" at bounding box center [238, 48] width 57 height 15
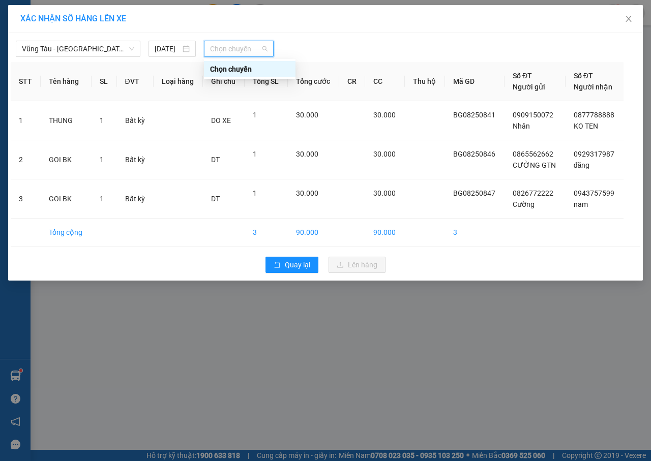
click at [247, 70] on div "Chọn chuyến" at bounding box center [249, 69] width 79 height 11
click at [266, 48] on span "Chọn chuyến" at bounding box center [238, 48] width 57 height 15
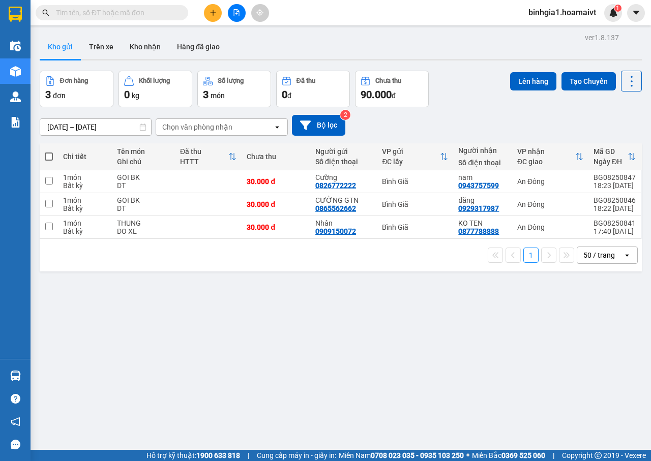
click at [49, 156] on span at bounding box center [49, 157] width 8 height 8
click at [49, 152] on input "checkbox" at bounding box center [49, 152] width 0 height 0
checkbox input "true"
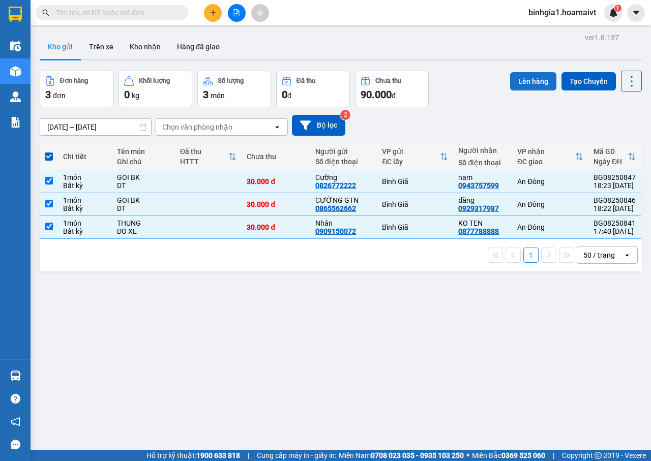
click at [529, 84] on button "Lên hàng" at bounding box center [533, 81] width 46 height 18
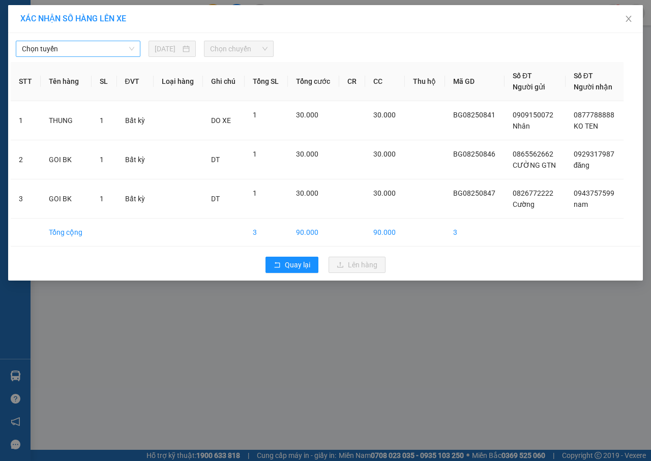
click at [95, 48] on span "Chọn tuyến" at bounding box center [78, 48] width 112 height 15
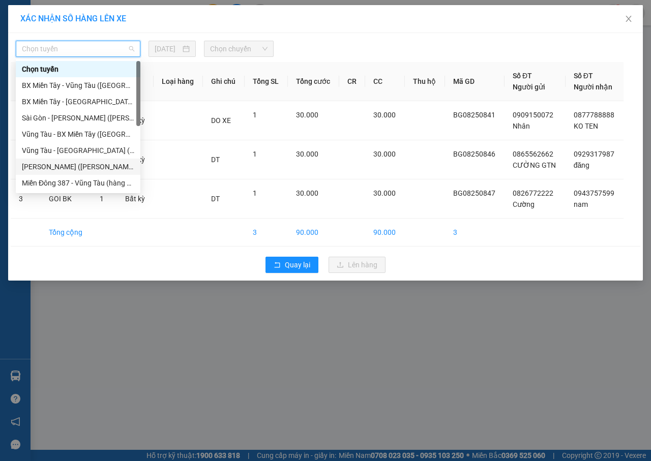
scroll to position [51, 0]
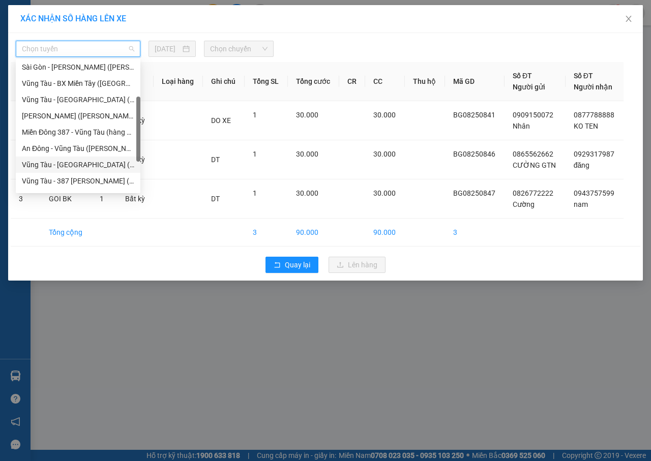
click at [91, 161] on div "Vũng Tàu - An Đông (Hàng Hoá)" at bounding box center [78, 164] width 112 height 11
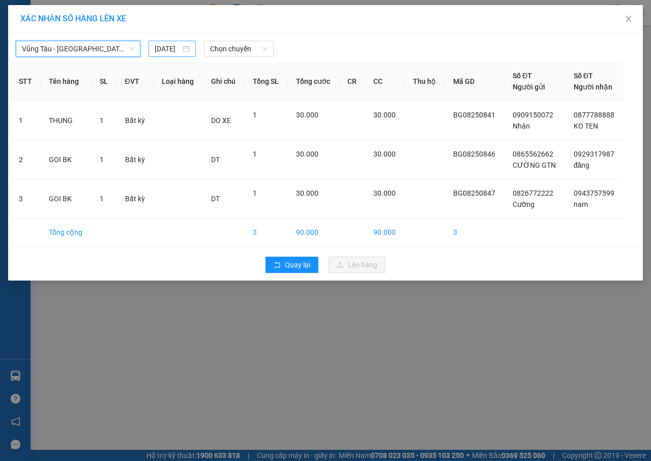
click at [192, 48] on div "11/08/2025" at bounding box center [172, 49] width 47 height 16
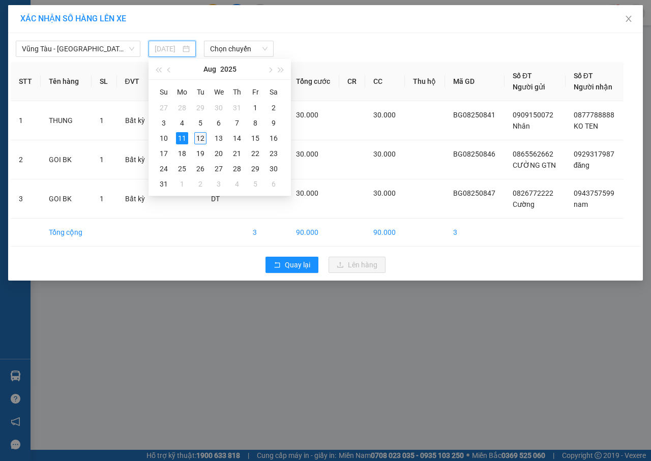
click at [199, 137] on div "12" at bounding box center [200, 138] width 12 height 12
type input "12/08/2025"
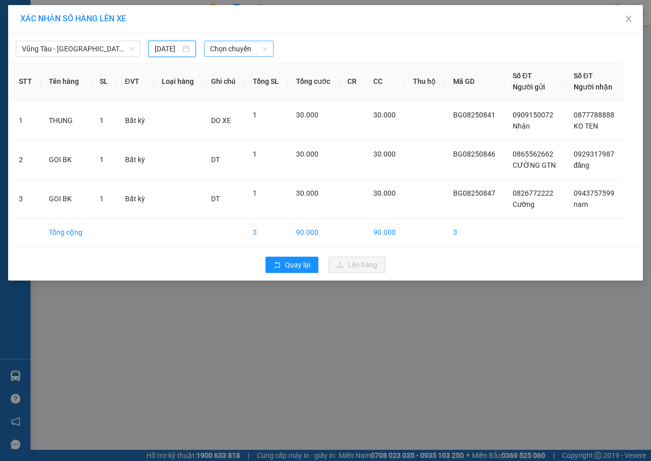
click at [248, 48] on span "Chọn chuyến" at bounding box center [238, 48] width 57 height 15
click at [280, 47] on div at bounding box center [406, 49] width 260 height 16
click at [334, 47] on div at bounding box center [406, 49] width 260 height 16
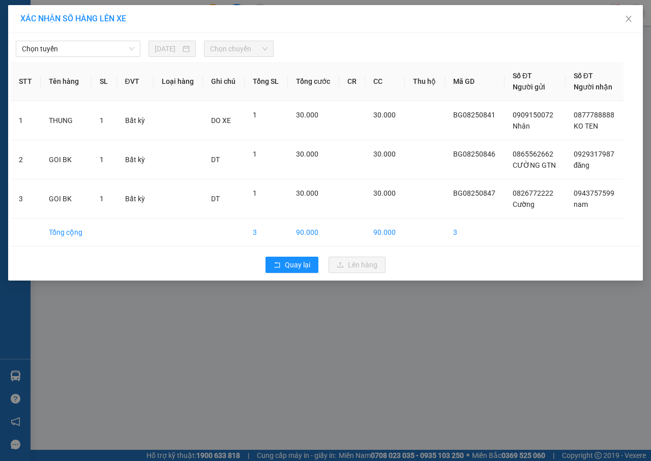
click at [381, 357] on div "XÁC NHẬN SỐ HÀNG LÊN XE Chọn tuyến 12/08/2025 Chọn chuyến STT Tên hàng SL ĐVT L…" at bounding box center [325, 230] width 651 height 461
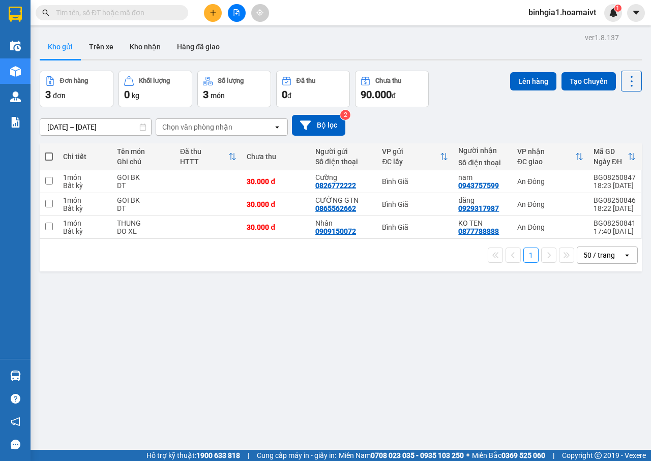
drag, startPoint x: 50, startPoint y: 155, endPoint x: 289, endPoint y: 223, distance: 248.5
click at [50, 155] on span at bounding box center [49, 157] width 8 height 8
click at [49, 152] on input "checkbox" at bounding box center [49, 152] width 0 height 0
checkbox input "true"
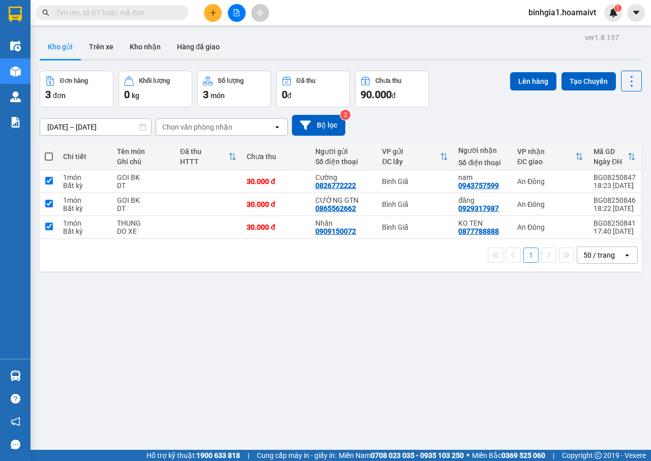
checkbox input "true"
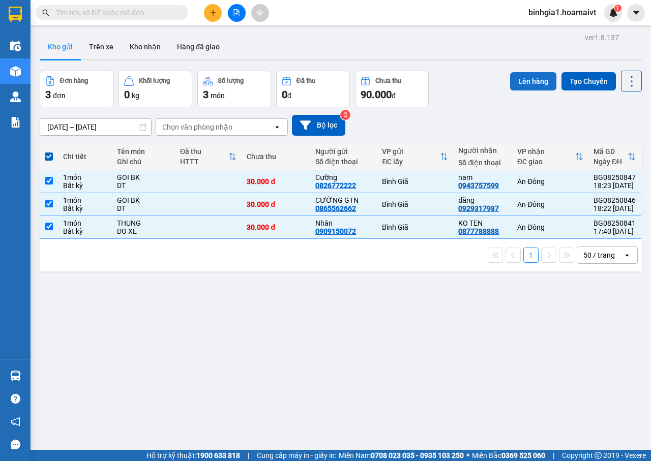
click at [518, 80] on button "Lên hàng" at bounding box center [533, 81] width 46 height 18
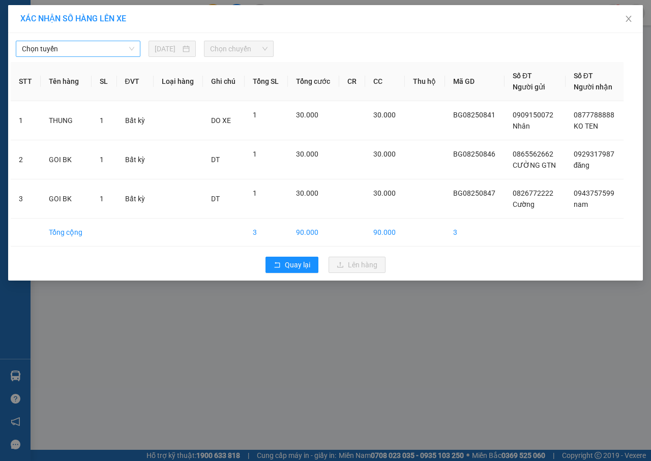
click at [94, 53] on span "Chọn tuyến" at bounding box center [78, 48] width 112 height 15
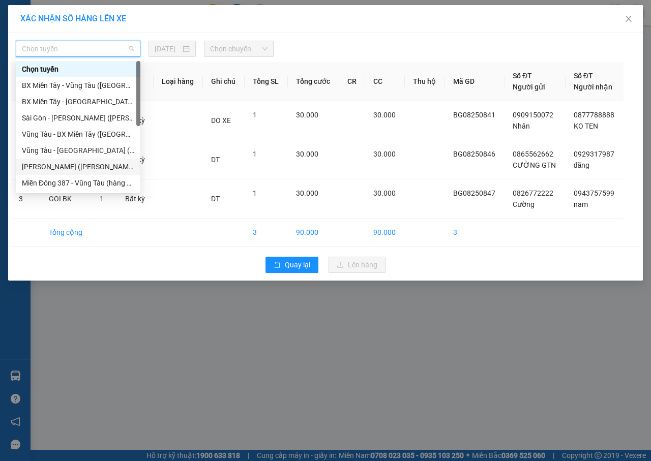
scroll to position [98, 0]
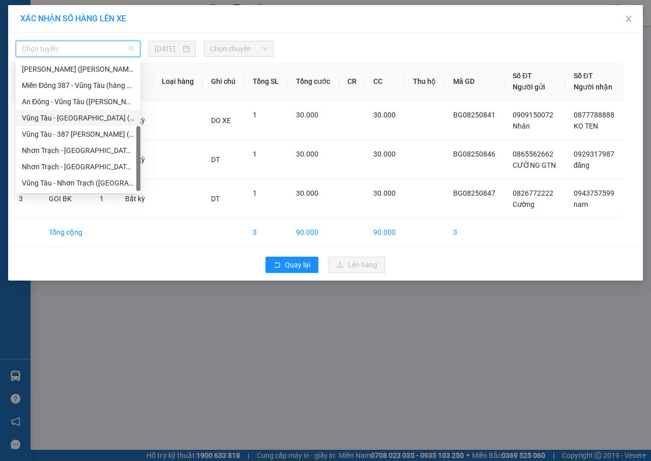
click at [83, 121] on div "Vũng Tàu - An Đông (Hàng Hoá)" at bounding box center [78, 117] width 112 height 11
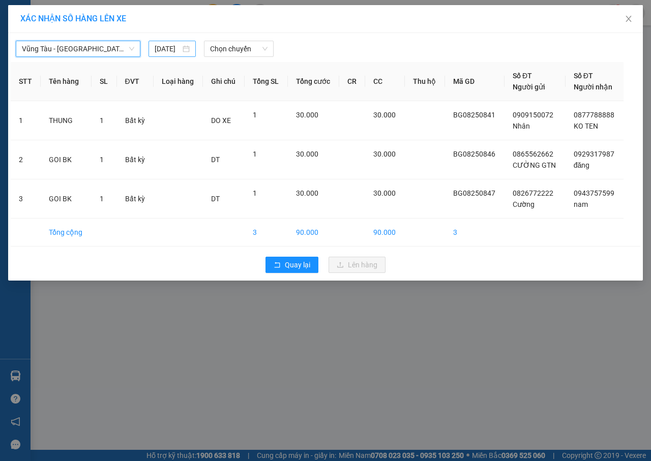
click at [181, 46] on input "11/08/2025" at bounding box center [168, 48] width 26 height 11
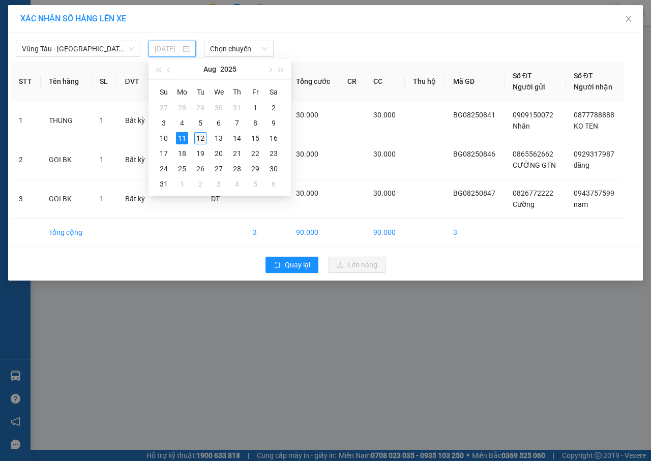
click at [198, 137] on div "12" at bounding box center [200, 138] width 12 height 12
type input "12/08/2025"
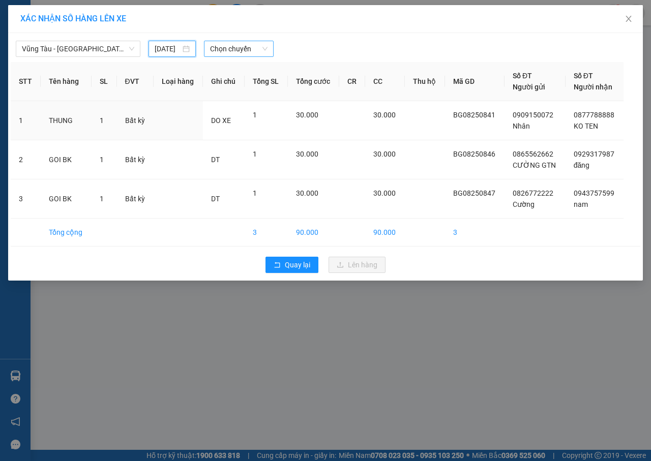
click at [225, 48] on span "Chọn chuyến" at bounding box center [238, 48] width 57 height 15
click at [224, 71] on div "Chọn chuyến" at bounding box center [249, 69] width 79 height 11
click at [224, 71] on th "Ghi chú" at bounding box center [224, 81] width 42 height 39
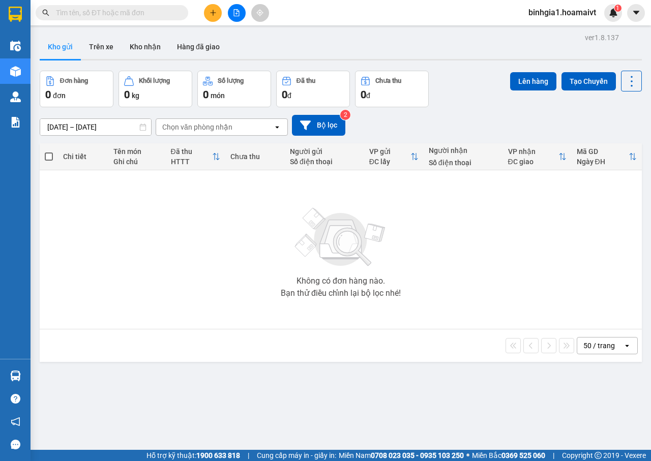
click at [110, 13] on input "text" at bounding box center [116, 12] width 120 height 11
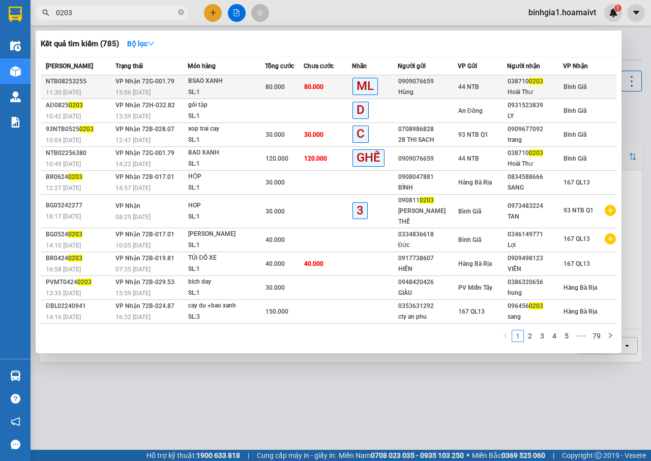
type input "0203"
click at [226, 81] on div "BSAO XANH" at bounding box center [226, 81] width 76 height 11
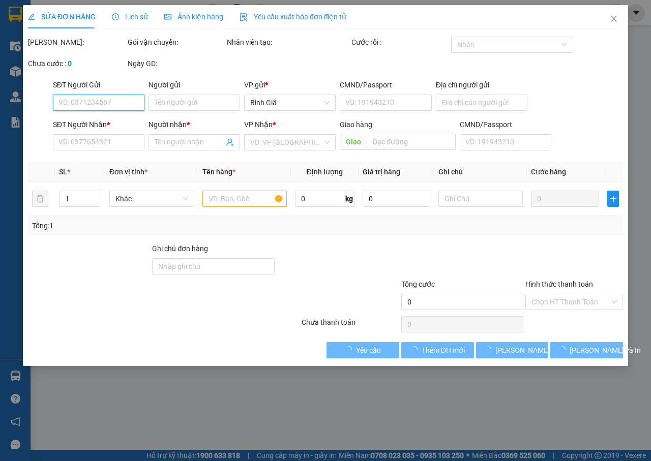
type input "0909076659"
type input "Hùng"
type input "A75/6B/18_Bạch.Đằng_Tân.Bình"
type input "0387100203"
type input "Hoài Thư"
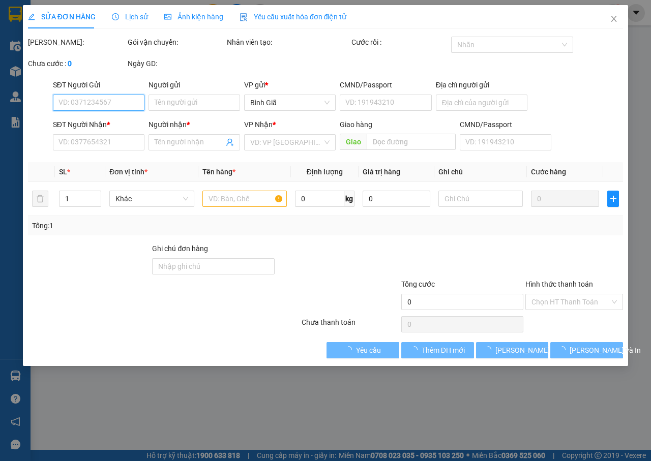
type input "80.000"
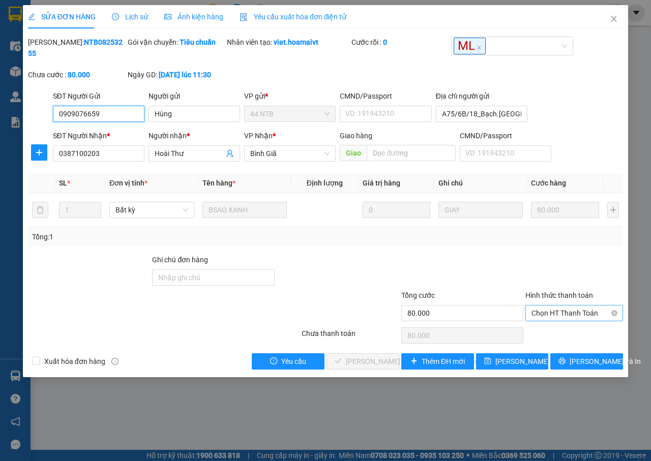
click at [553, 317] on span "Chọn HT Thanh Toán" at bounding box center [574, 313] width 85 height 15
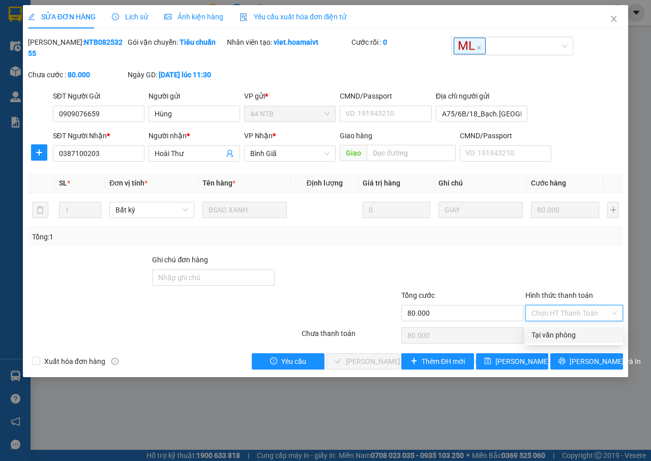
click at [542, 336] on div "Tại văn phòng" at bounding box center [574, 335] width 85 height 11
type input "0"
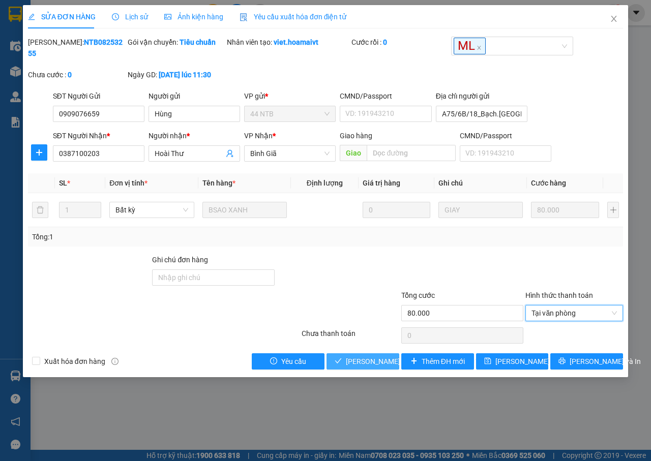
click at [385, 366] on span "Lưu và Giao hàng" at bounding box center [414, 361] width 137 height 11
